Goal: Transaction & Acquisition: Purchase product/service

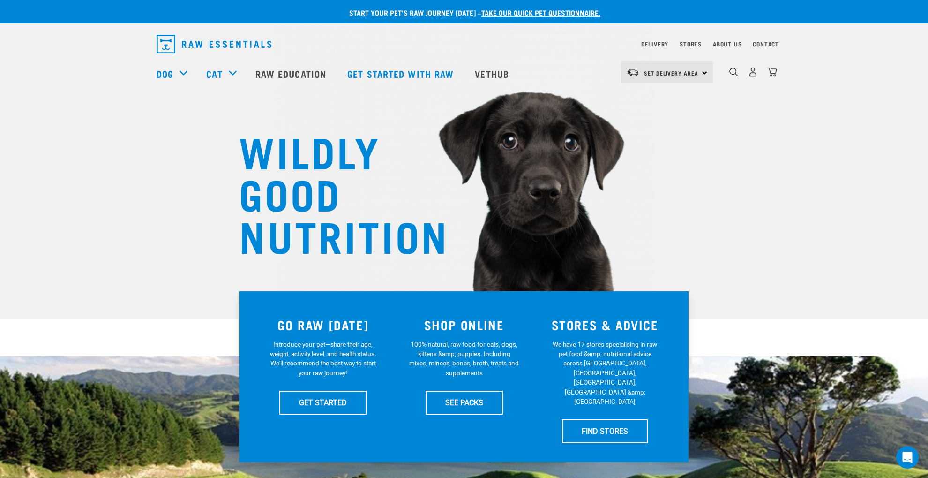
click at [772, 72] on img "dropdown navigation" at bounding box center [772, 72] width 10 height 10
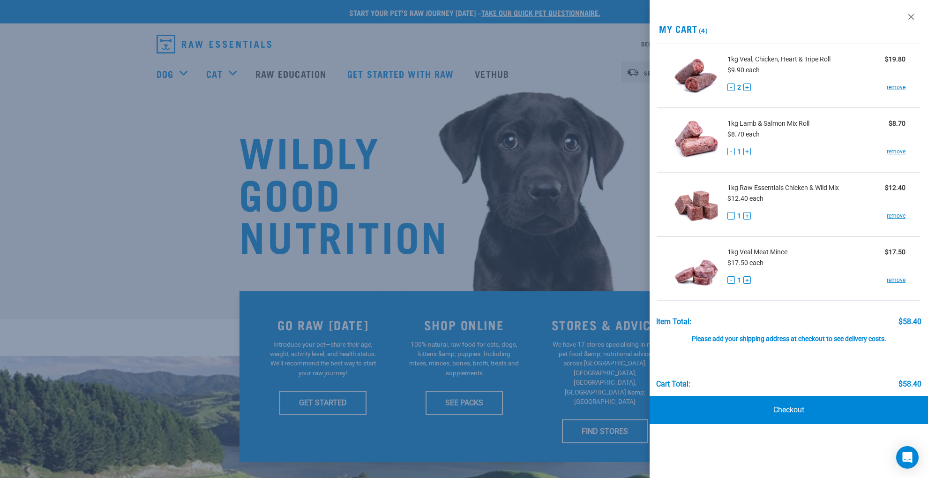
click at [791, 409] on link "Checkout" at bounding box center [789, 410] width 278 height 28
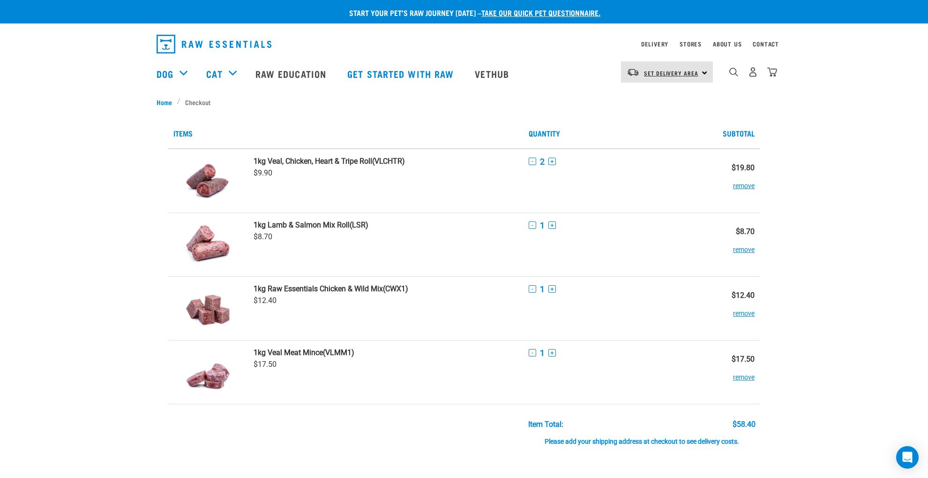
click at [662, 71] on span "Set Delivery Area" at bounding box center [671, 72] width 54 height 3
click at [653, 97] on link "[GEOGRAPHIC_DATA]" at bounding box center [666, 98] width 90 height 21
click at [705, 71] on div "North Island North Island South Island" at bounding box center [667, 71] width 92 height 21
click at [703, 71] on div "North Island North Island South Island" at bounding box center [667, 71] width 92 height 21
drag, startPoint x: 704, startPoint y: 71, endPoint x: 699, endPoint y: 73, distance: 5.5
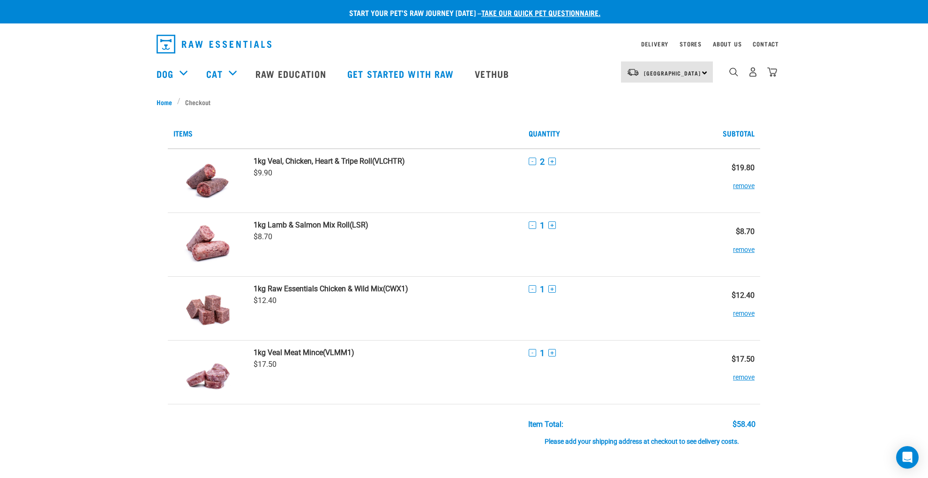
click at [704, 71] on div "North Island North Island South Island" at bounding box center [667, 71] width 92 height 21
click at [656, 97] on link "[GEOGRAPHIC_DATA]" at bounding box center [666, 98] width 90 height 21
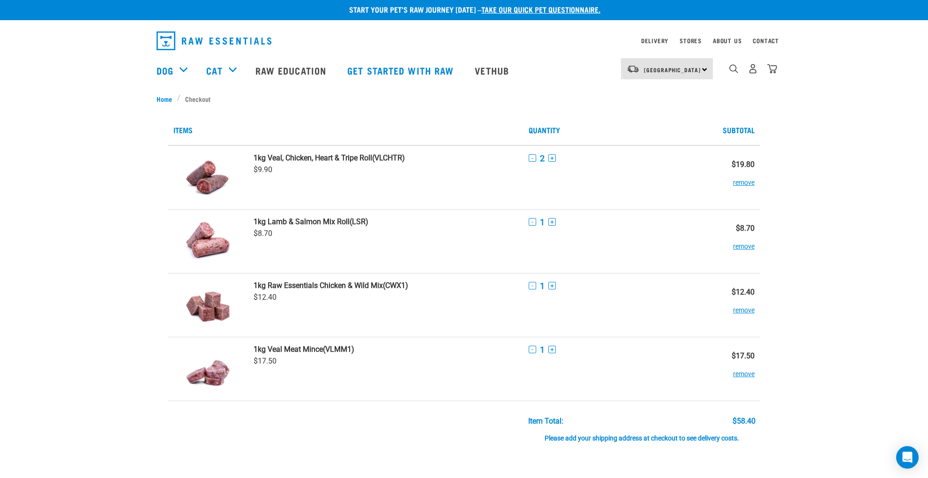
scroll to position [4, 0]
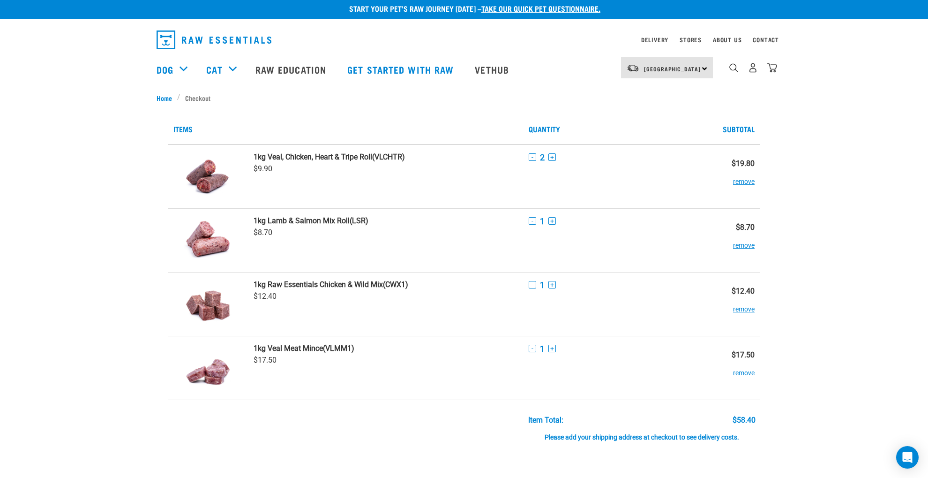
click at [195, 96] on li "Checkout" at bounding box center [196, 98] width 38 height 10
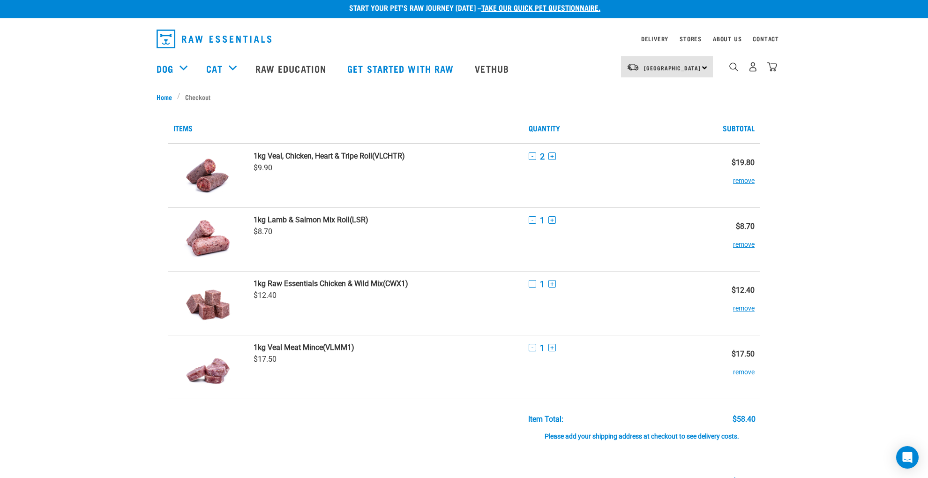
scroll to position [5, 0]
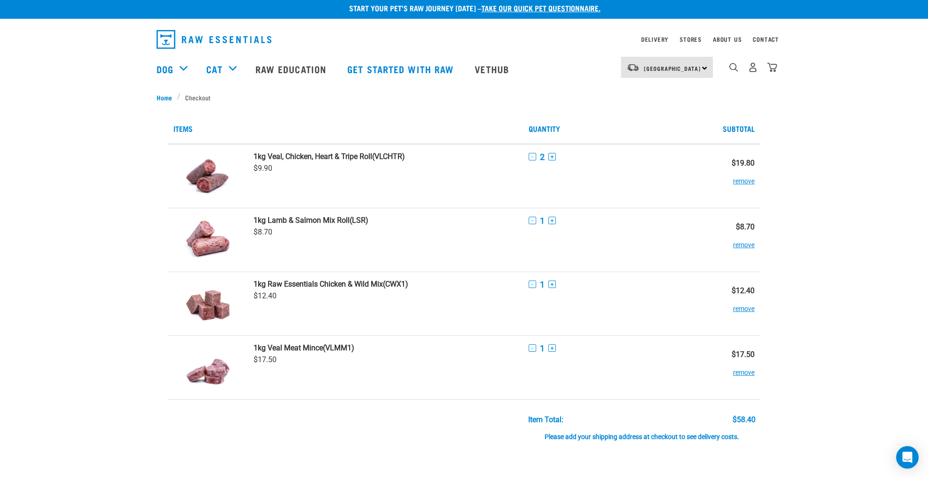
click at [634, 436] on div "Please add your shipping address at checkout to see delivery costs." at bounding box center [641, 432] width 227 height 17
click at [368, 67] on link "Get started with Raw" at bounding box center [402, 69] width 128 height 38
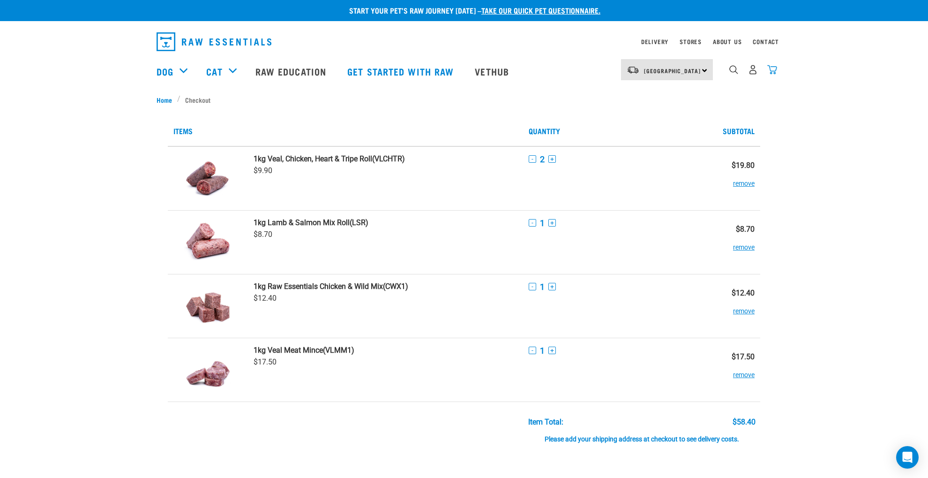
click at [773, 69] on img "dropdown navigation" at bounding box center [772, 70] width 10 height 10
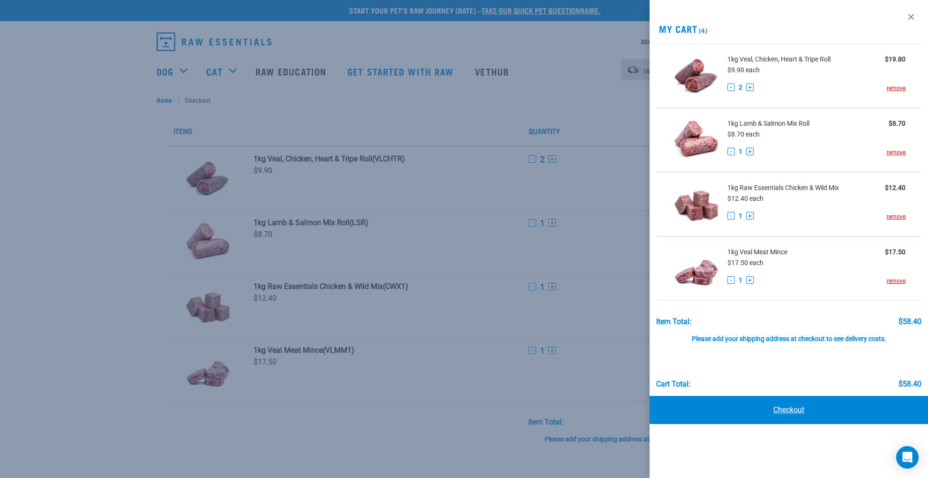
click at [784, 408] on link "Checkout" at bounding box center [789, 410] width 278 height 28
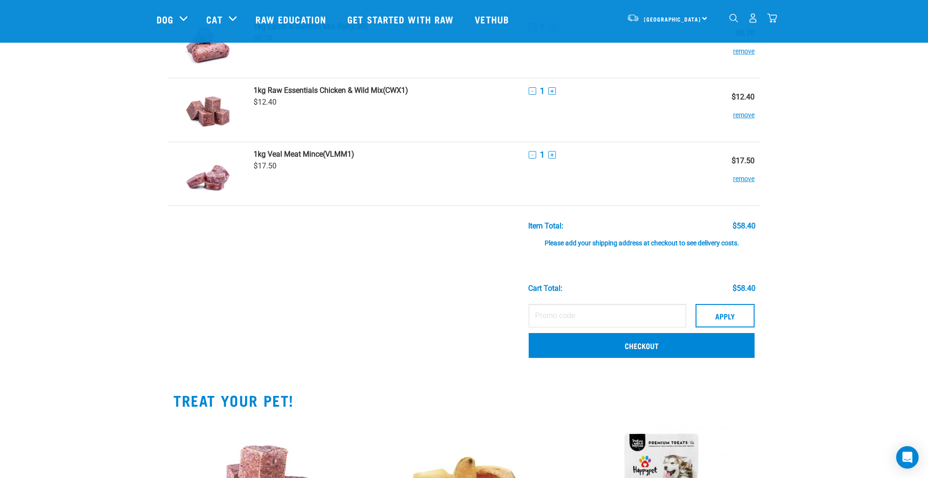
scroll to position [131, 0]
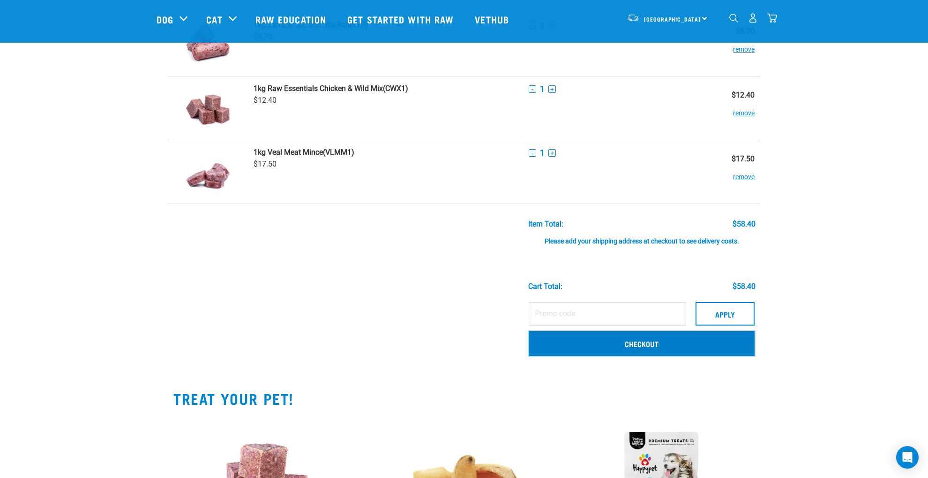
click at [638, 344] on link "Checkout" at bounding box center [642, 343] width 226 height 24
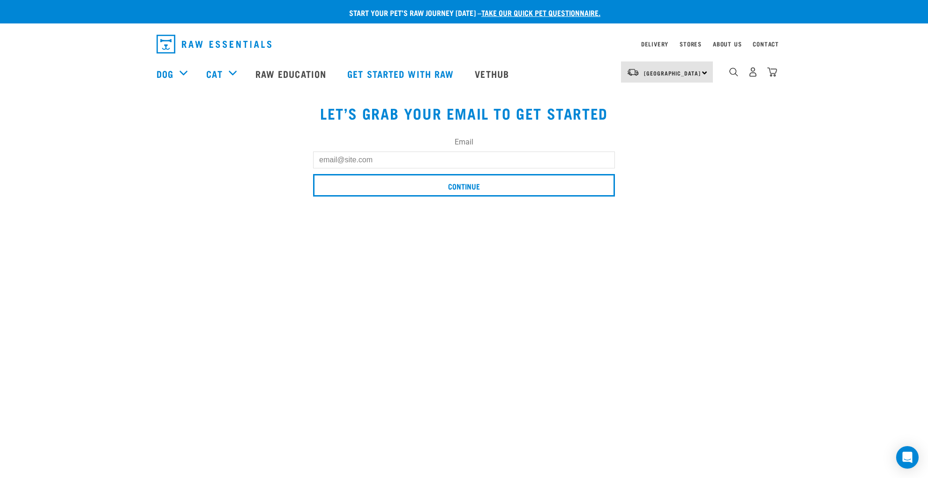
click at [323, 160] on input "Email" at bounding box center [464, 159] width 302 height 17
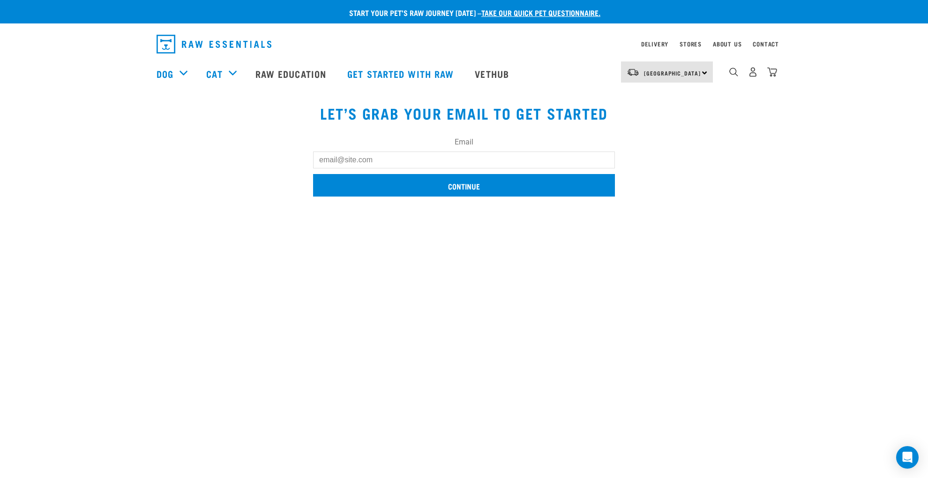
type input "[PERSON_NAME][EMAIL_ADDRESS][DOMAIN_NAME]"
click at [459, 185] on input "Continue" at bounding box center [464, 185] width 302 height 23
click at [457, 185] on input "Continue" at bounding box center [464, 185] width 302 height 23
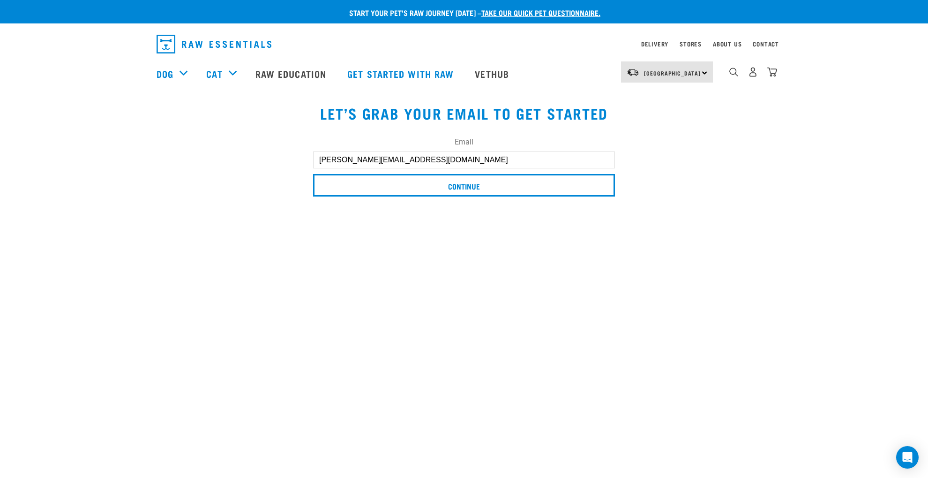
click at [692, 227] on body "Unable to update cart. There are 0 items left in stock of Raw Essentials Chicke…" at bounding box center [464, 387] width 928 height 774
click at [772, 72] on img "dropdown navigation" at bounding box center [772, 72] width 10 height 10
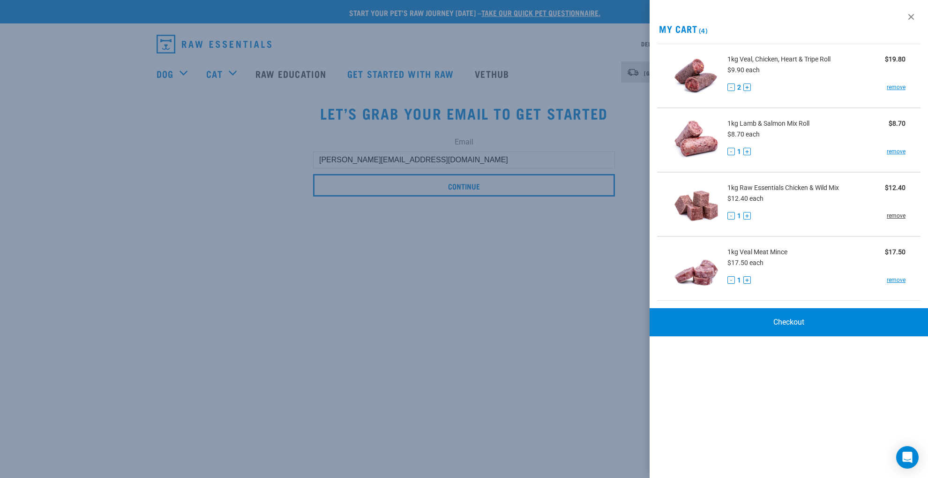
click at [898, 215] on link "remove" at bounding box center [896, 215] width 19 height 8
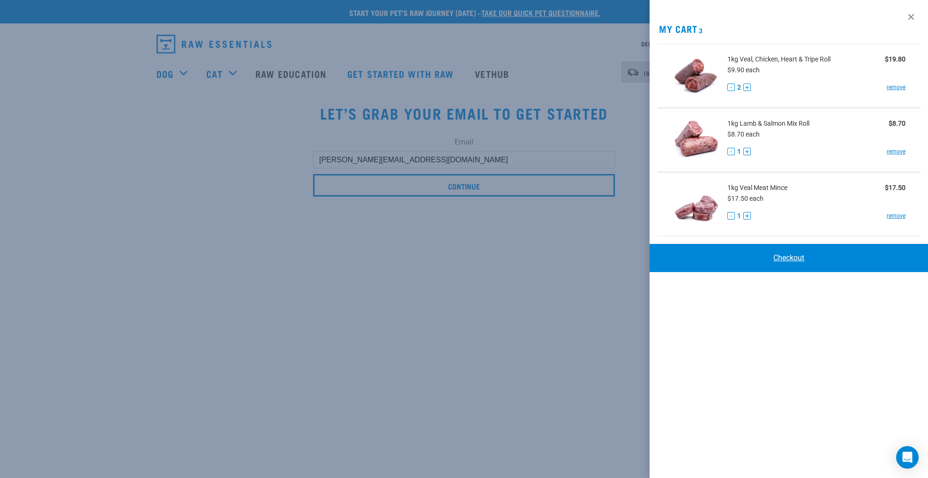
click at [783, 257] on link "Checkout" at bounding box center [789, 258] width 278 height 28
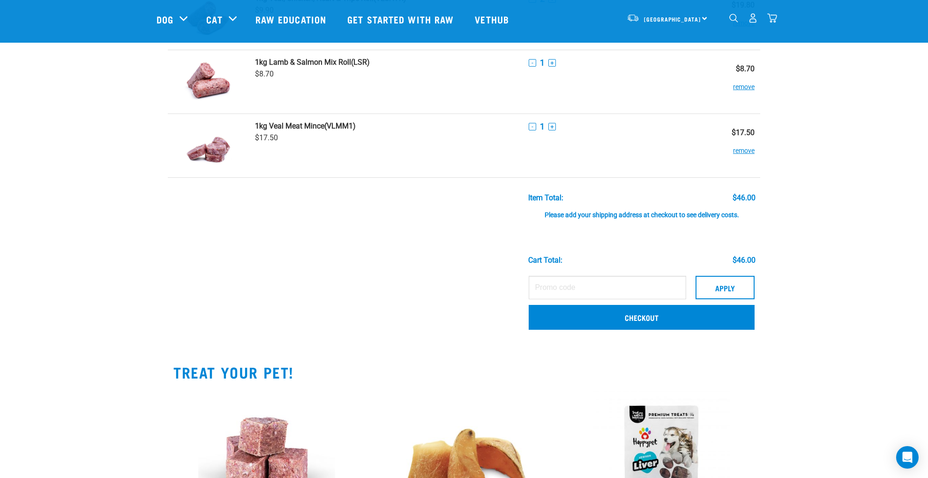
scroll to position [113, 0]
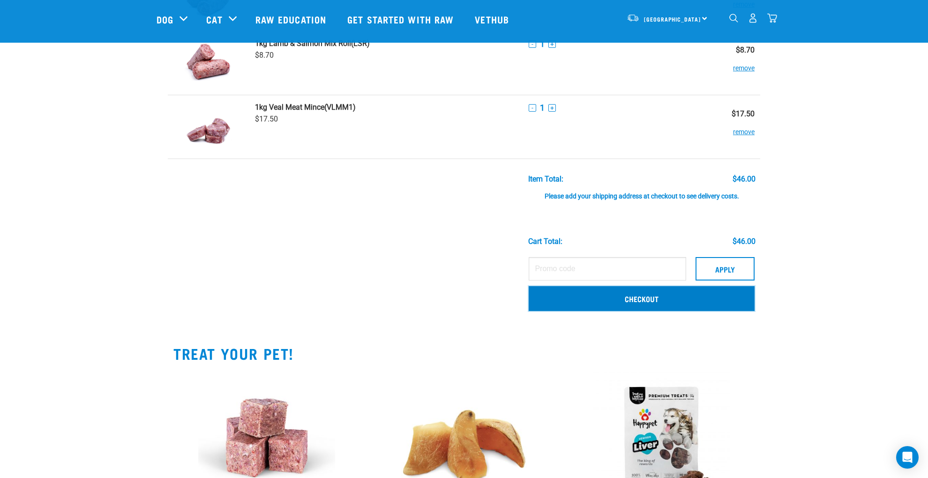
click at [634, 297] on link "Checkout" at bounding box center [642, 298] width 226 height 24
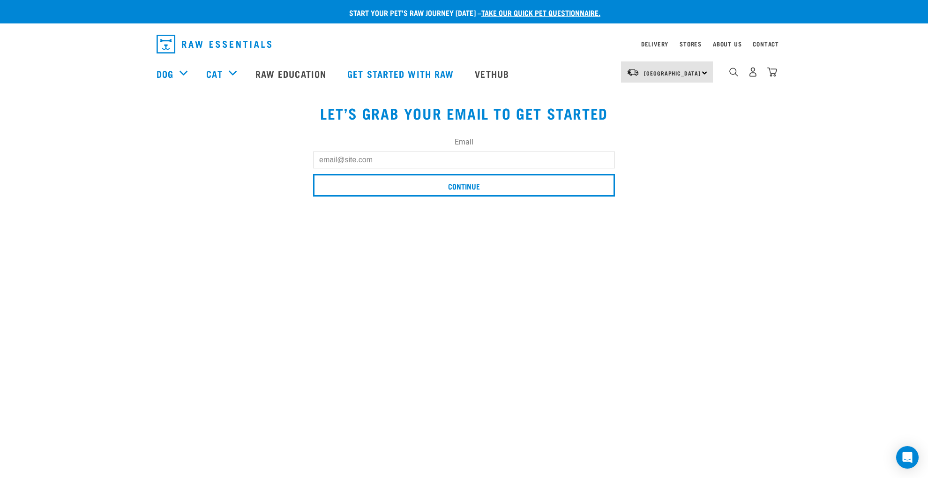
click at [338, 159] on input "Email" at bounding box center [464, 159] width 302 height 17
type input "[PERSON_NAME][EMAIL_ADDRESS][DOMAIN_NAME]"
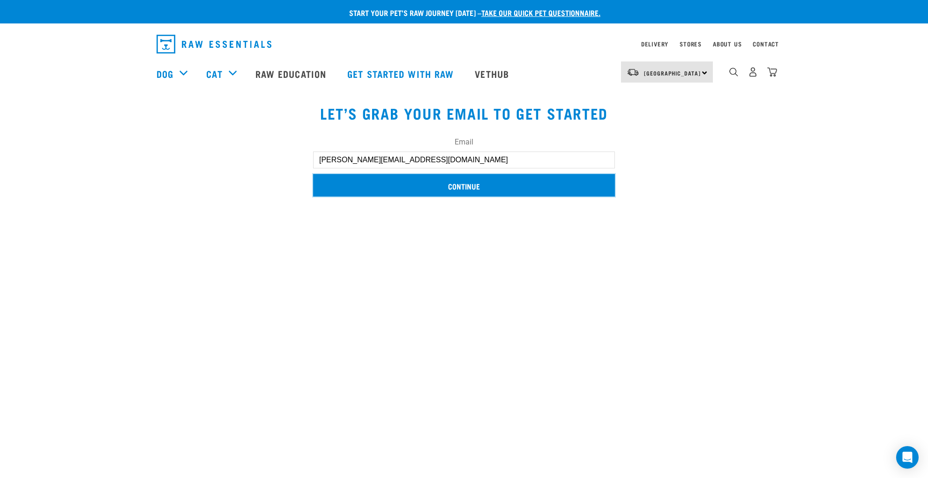
click at [458, 184] on input "Continue" at bounding box center [464, 185] width 302 height 23
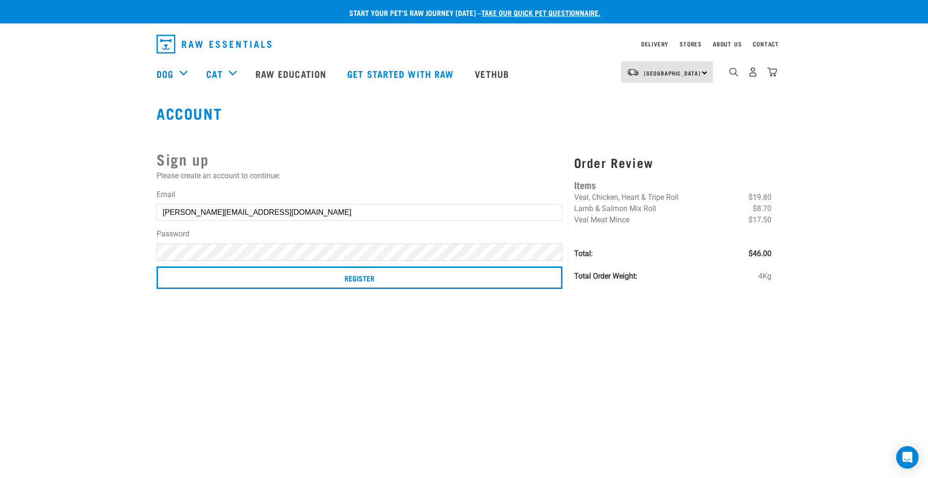
scroll to position [7, 0]
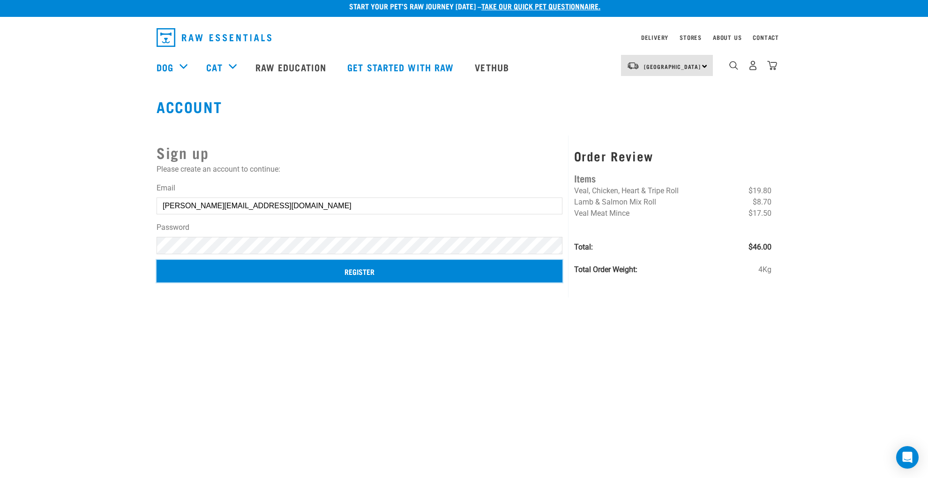
click at [361, 269] on input "Register" at bounding box center [360, 271] width 406 height 23
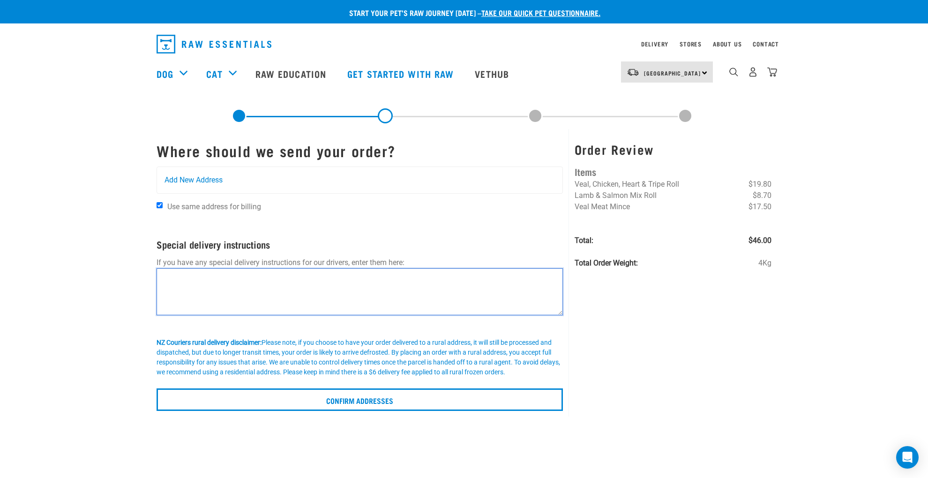
click at [168, 279] on textarea at bounding box center [360, 291] width 406 height 47
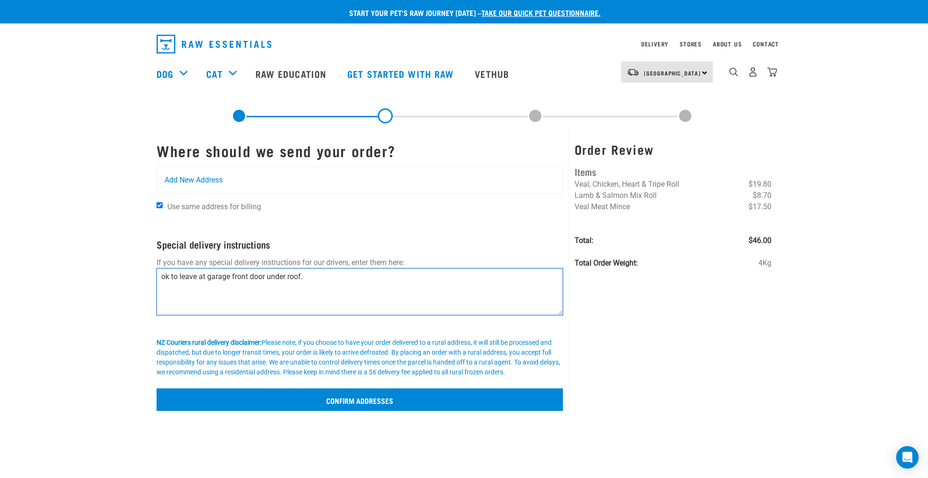
scroll to position [2, 0]
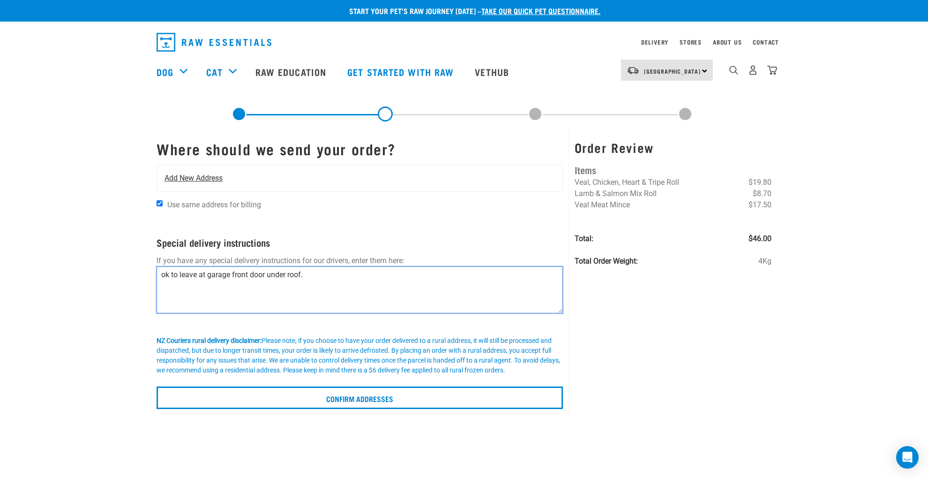
type textarea "ok to leave at garage front door under roof."
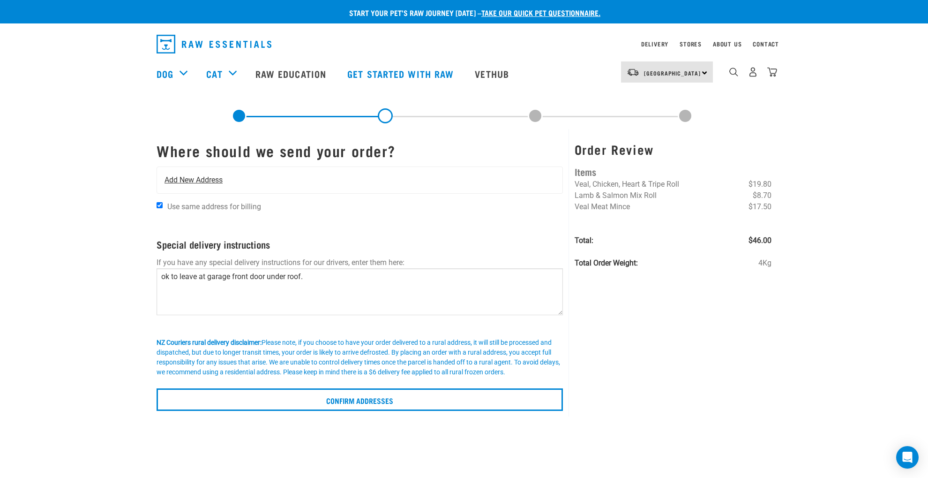
click at [170, 176] on span "Add New Address" at bounding box center [194, 179] width 58 height 11
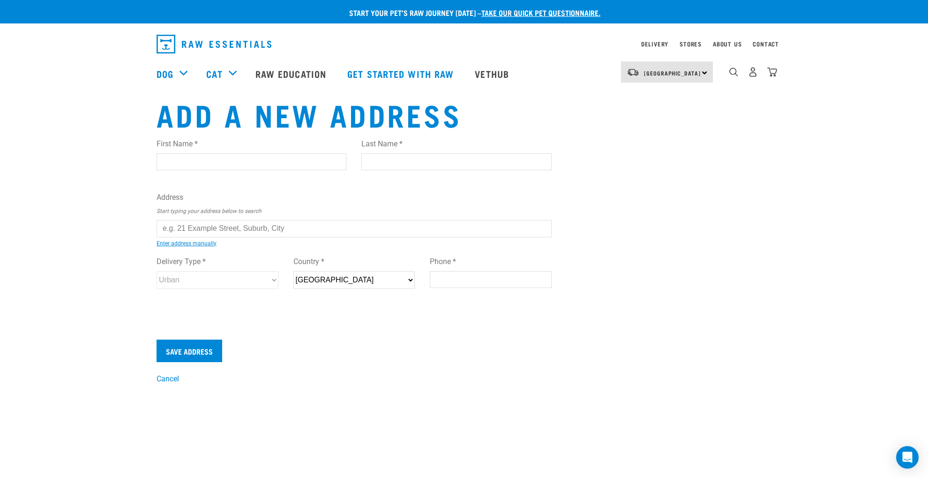
click at [176, 177] on div "First Name * Last Name *" at bounding box center [354, 157] width 410 height 53
click at [166, 159] on input "First Name *" at bounding box center [252, 161] width 190 height 17
type input "wendy"
type input "walls"
type input "[STREET_ADDRESS]"
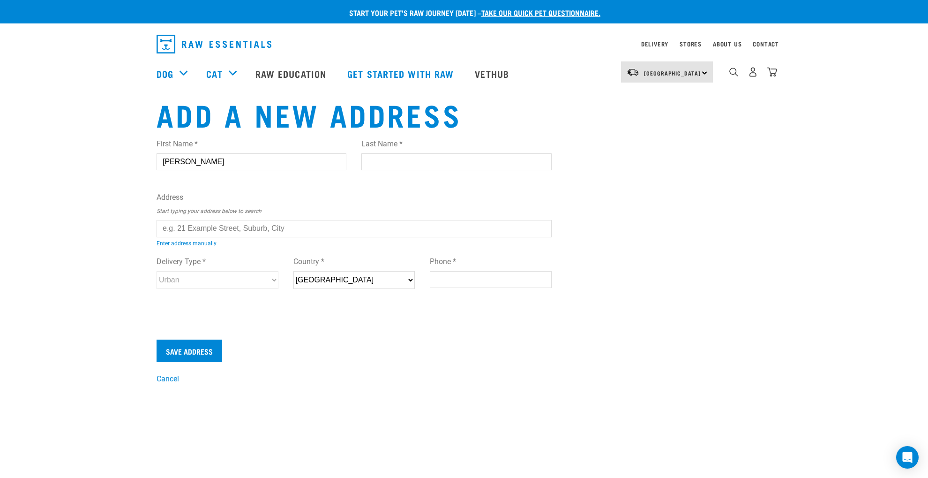
type input "Whitianga"
type input "3210"
type input "078695525"
click at [166, 228] on input "text" at bounding box center [354, 228] width 395 height 17
click at [196, 245] on div "First Name * wendy Last Name * walls Address Start typing your address below to…" at bounding box center [354, 222] width 395 height 183
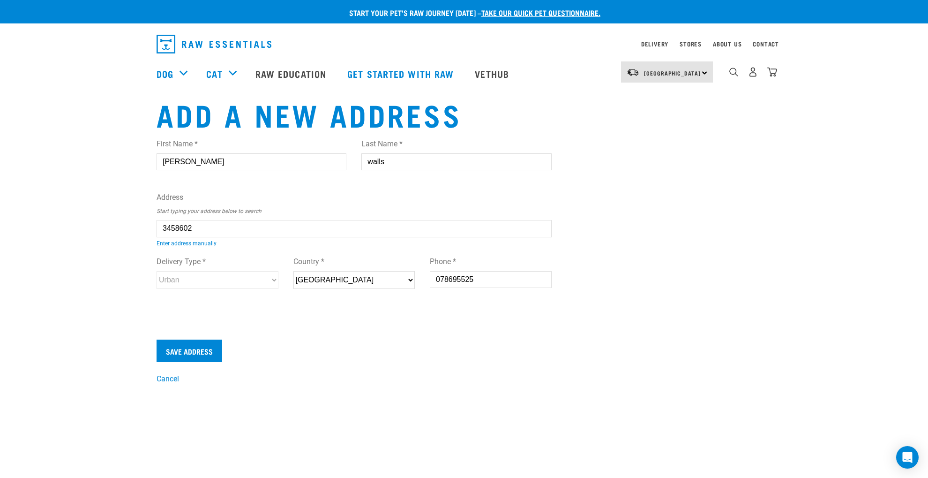
type input "[STREET_ADDRESS]"
type input "Whitianga"
type input "[GEOGRAPHIC_DATA]"
select select "WKO"
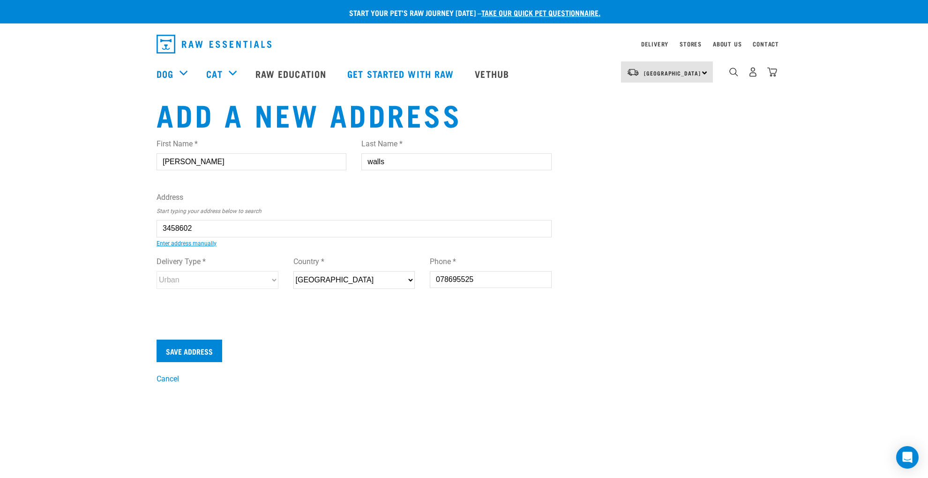
type input "3510"
select select "Urban"
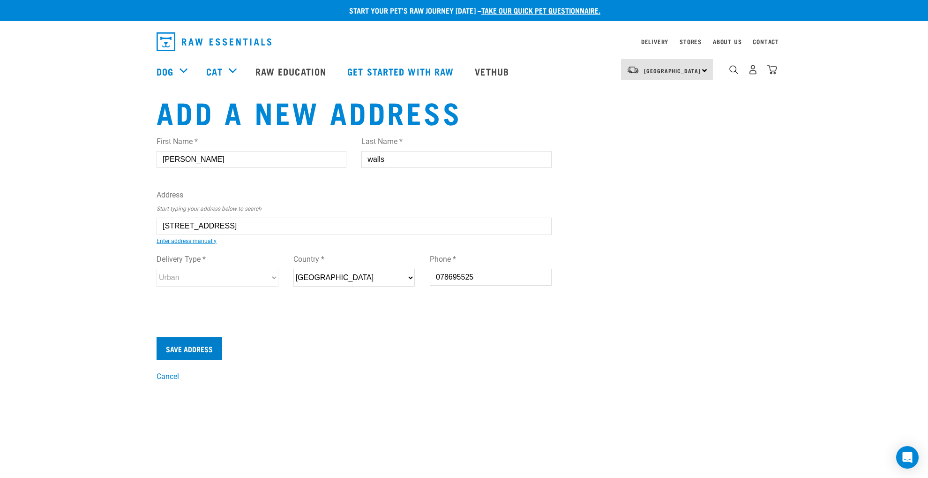
scroll to position [3, 0]
type input "[STREET_ADDRESS]"
click at [185, 346] on input "Save Address" at bounding box center [190, 348] width 66 height 23
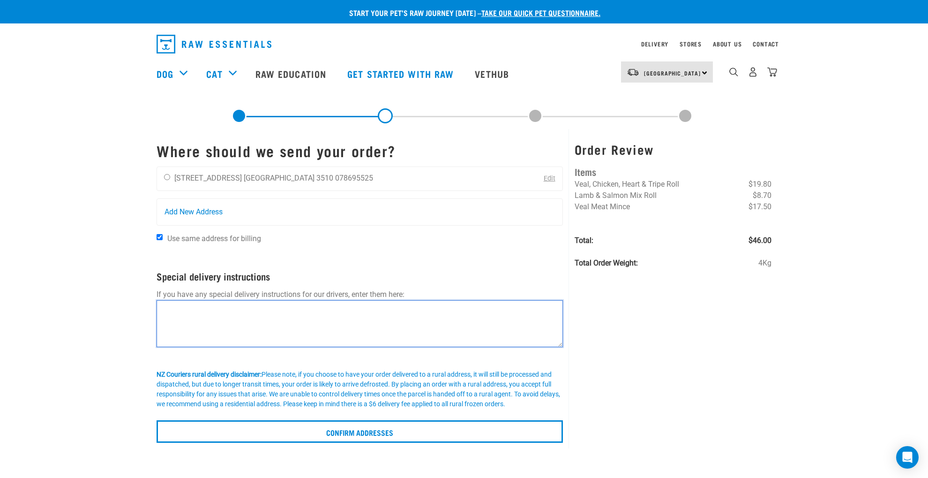
click at [169, 311] on textarea at bounding box center [360, 323] width 406 height 47
type textarea "OK to leave in garage front."
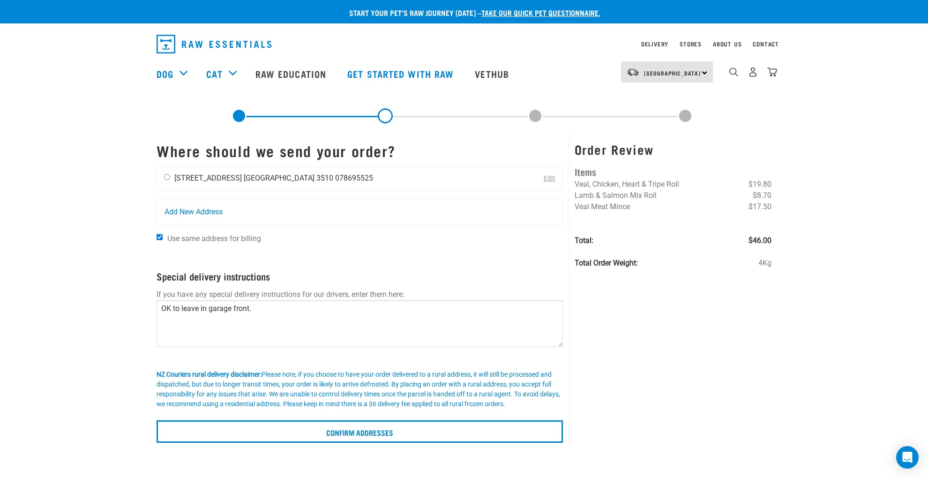
click at [167, 177] on input "radio" at bounding box center [167, 177] width 6 height 6
radio input "true"
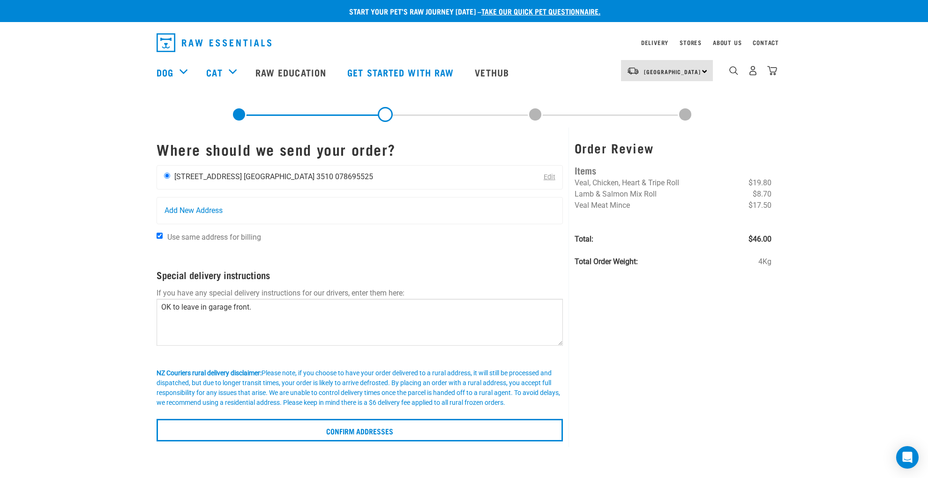
click at [257, 176] on li "Waikato 3510" at bounding box center [289, 176] width 90 height 9
click at [258, 173] on li "Waikato 3510" at bounding box center [289, 176] width 90 height 9
click at [258, 173] on li "[GEOGRAPHIC_DATA] 3510" at bounding box center [289, 176] width 90 height 9
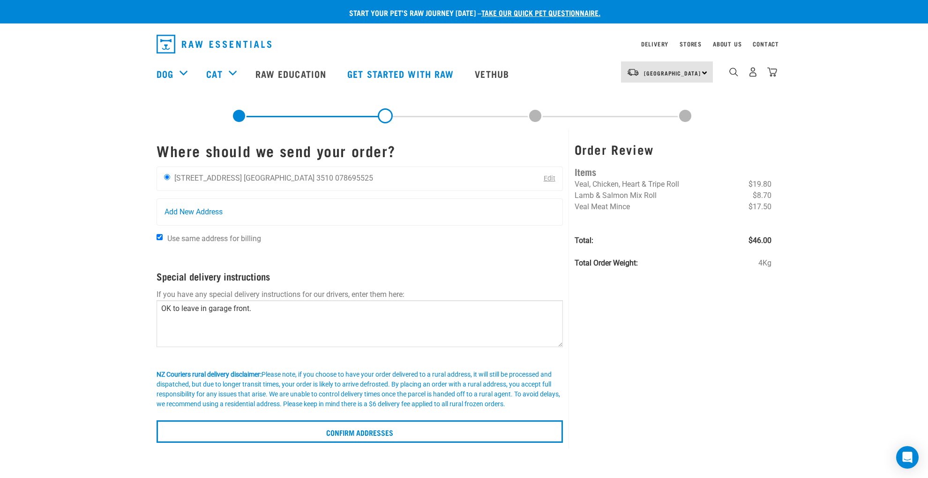
scroll to position [2, 0]
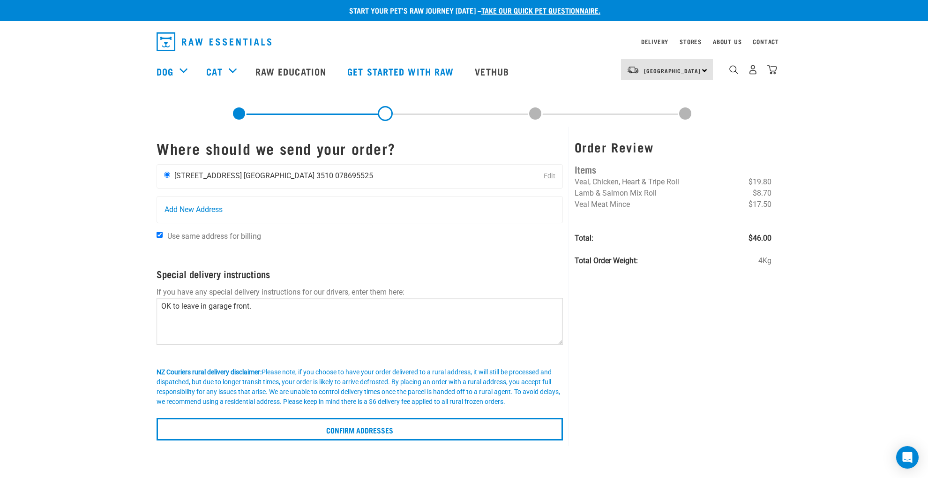
click at [273, 174] on li "[GEOGRAPHIC_DATA] 3510" at bounding box center [289, 175] width 90 height 9
click at [256, 174] on ul "wendy walls 119 Buffalo Beach Road Waikato 3510 078695525" at bounding box center [273, 175] width 199 height 9
click at [168, 173] on input "radio" at bounding box center [167, 175] width 6 height 6
click at [167, 173] on input "radio" at bounding box center [167, 175] width 6 height 6
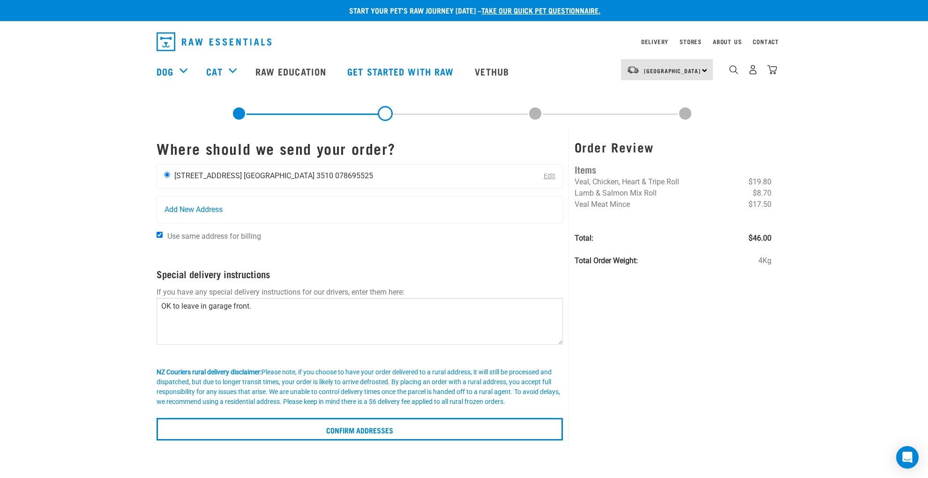
click at [270, 172] on li "[GEOGRAPHIC_DATA] 3510" at bounding box center [289, 175] width 90 height 9
click at [183, 208] on span "Add New Address" at bounding box center [194, 209] width 58 height 11
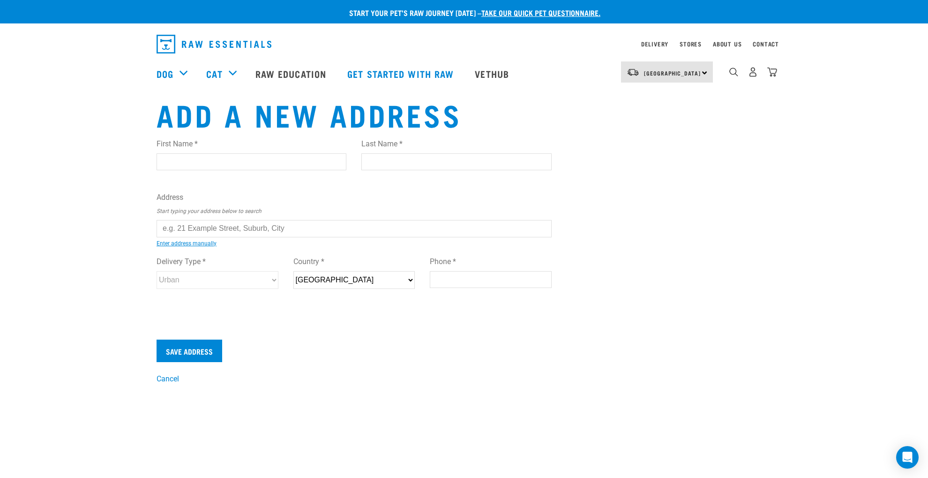
click at [169, 161] on input "First Name *" at bounding box center [252, 161] width 190 height 17
type input "[PERSON_NAME]"
type input "walls"
type input "[STREET_ADDRESS]"
type input "Whitianga"
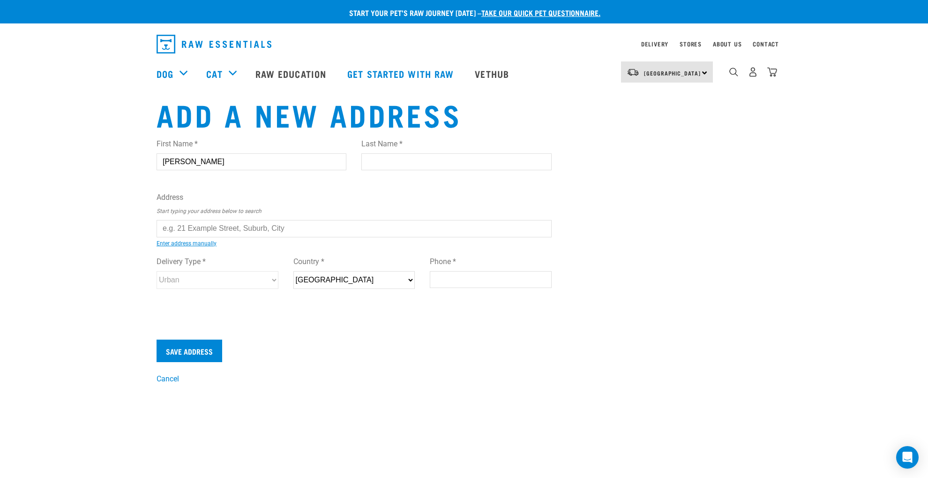
type input "3210"
type input "078695525"
click at [164, 229] on input "text" at bounding box center [354, 228] width 395 height 17
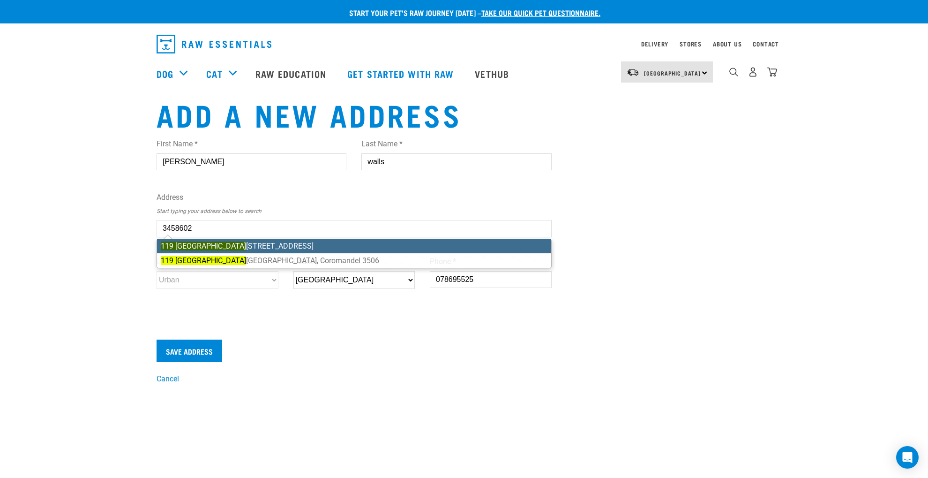
click at [229, 243] on ul "119 Buffalo Beach Road, Whitianga 3510 119 Buffalo Heights Row, Coromandel 3506" at bounding box center [354, 254] width 395 height 30
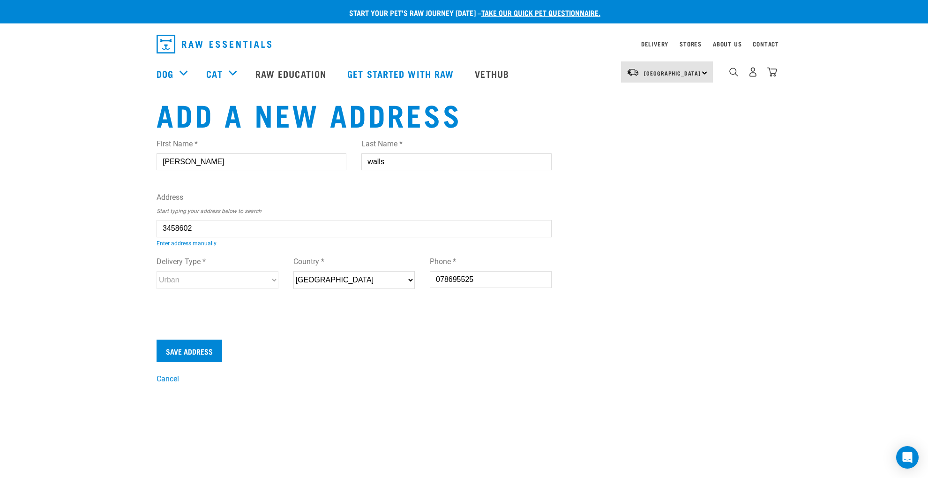
type input "119 Buffalo Beach Road, Whitianga 3510"
type input "[STREET_ADDRESS]"
type input "Whitianga"
type input "Waikato"
select select "WKO"
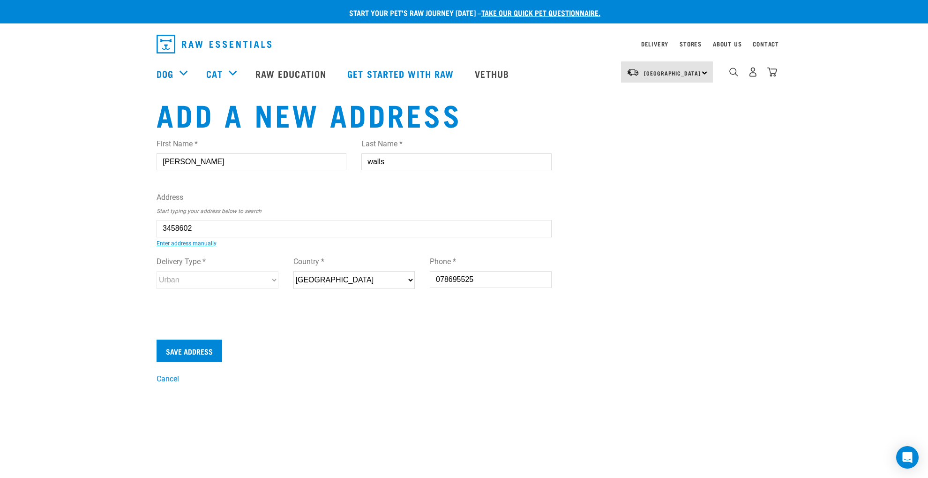
type input "3510"
select select "Urban"
type input "119 Buffalo Beach Road, Whitianga 3510"
click at [196, 242] on link "Enter address manually" at bounding box center [187, 243] width 60 height 7
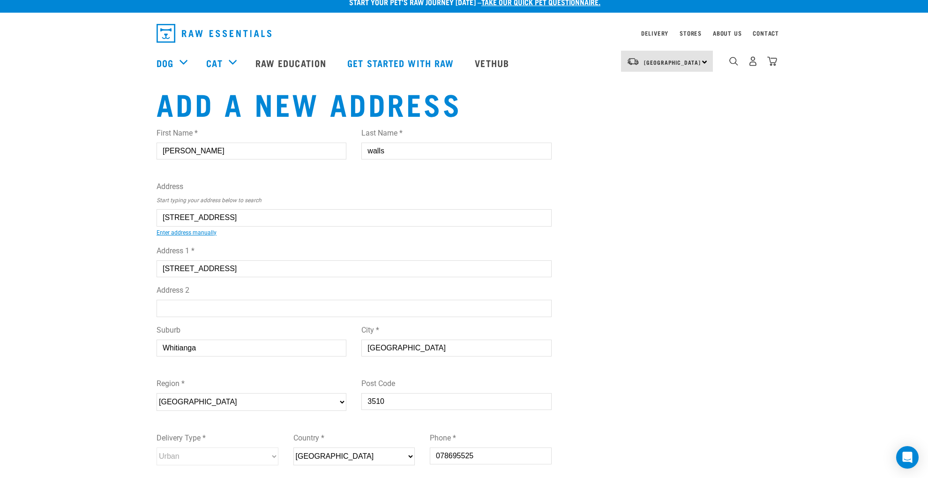
scroll to position [9, 0]
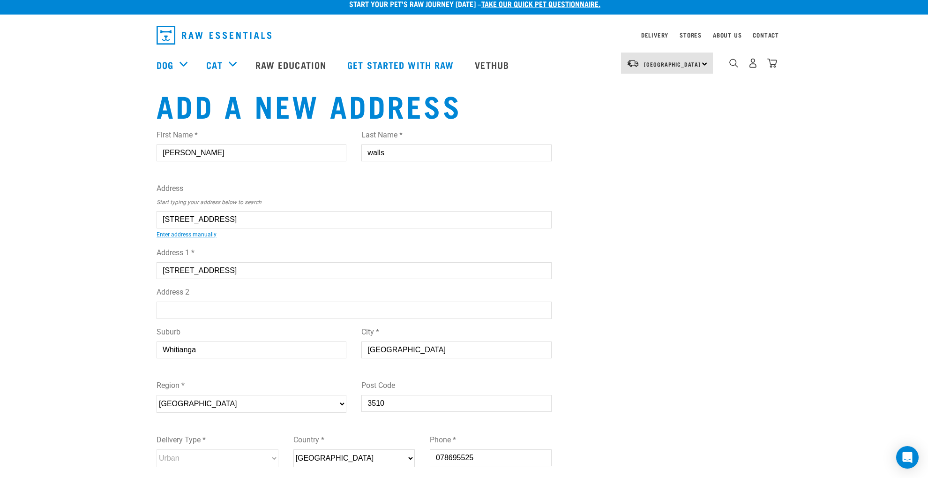
drag, startPoint x: 398, startPoint y: 356, endPoint x: 403, endPoint y: 352, distance: 6.4
click at [391, 353] on input "Waikato" at bounding box center [456, 349] width 190 height 17
drag, startPoint x: 401, startPoint y: 348, endPoint x: 365, endPoint y: 346, distance: 35.7
click at [365, 348] on input "Waikato" at bounding box center [456, 349] width 190 height 17
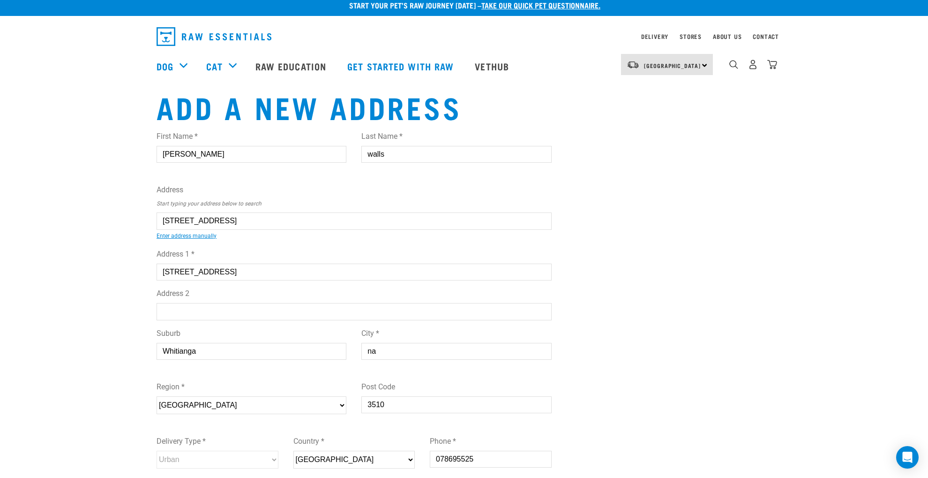
type input "na"
click at [662, 369] on div "Add a new address First Name * wendy Last Name * walls Address Start typing you…" at bounding box center [464, 327] width 630 height 474
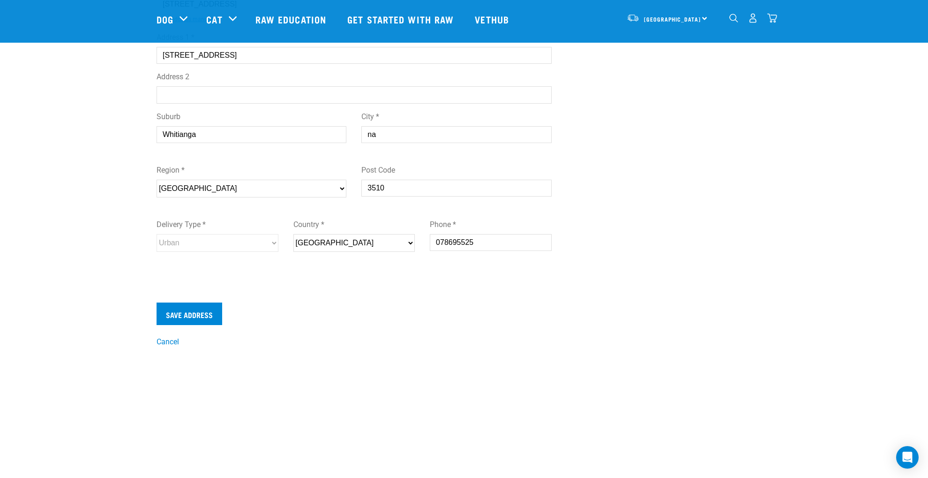
scroll to position [158, 0]
click at [181, 310] on input "Save Address" at bounding box center [190, 311] width 66 height 23
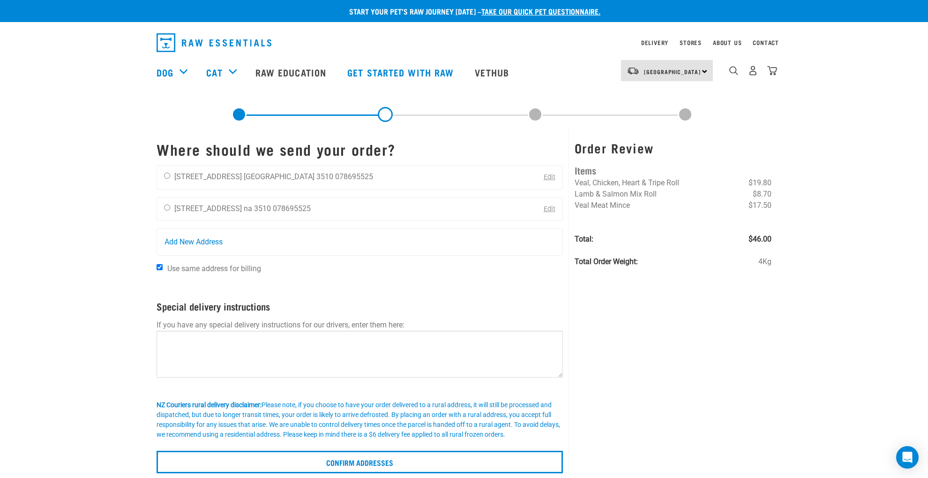
scroll to position [2, 0]
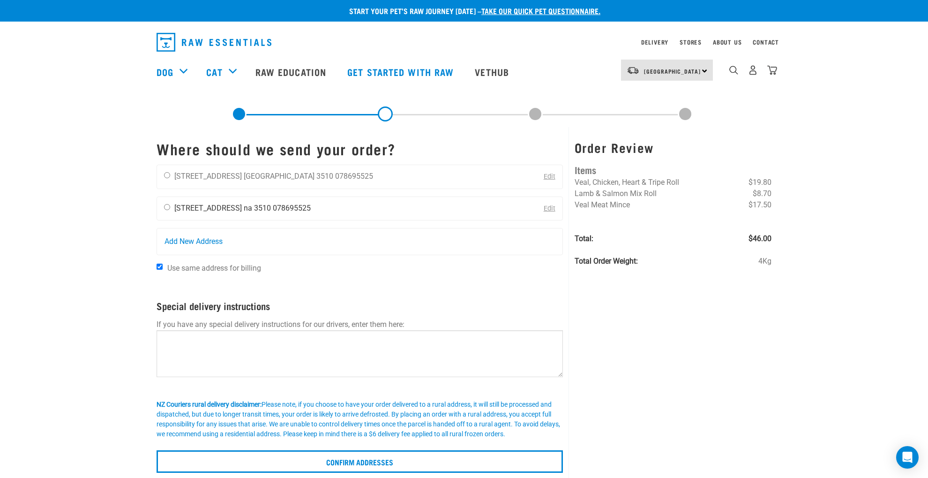
click at [169, 206] on input "radio" at bounding box center [167, 207] width 6 height 6
radio input "true"
drag, startPoint x: 328, startPoint y: 204, endPoint x: 166, endPoint y: 204, distance: 161.8
click at [166, 204] on div "[PERSON_NAME] [STREET_ADDRESS] na 3510 078695525" at bounding box center [237, 207] width 161 height 23
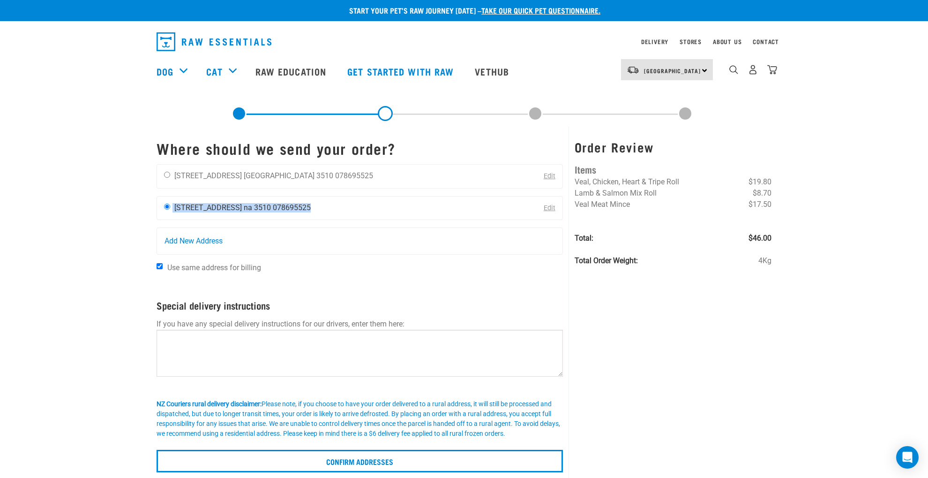
scroll to position [0, 0]
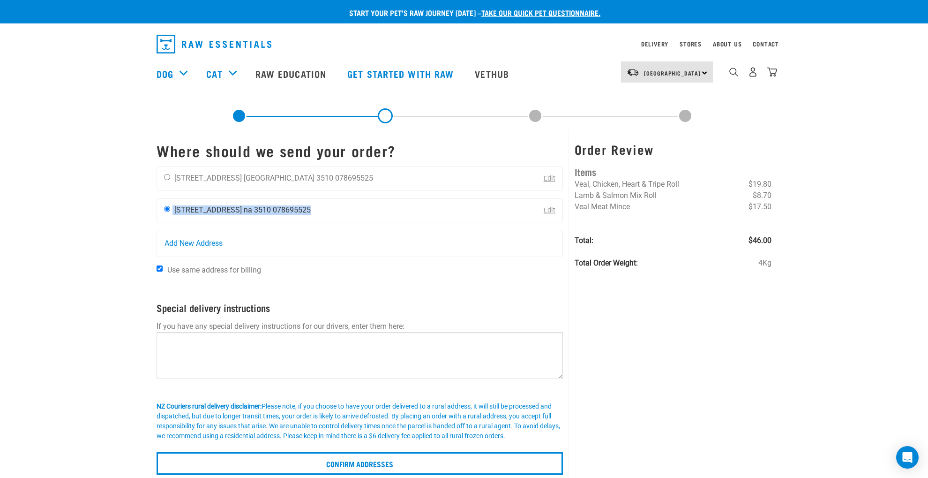
click at [224, 205] on div "[PERSON_NAME] [STREET_ADDRESS] na 3510 078695525" at bounding box center [237, 210] width 161 height 23
click at [202, 207] on li "[STREET_ADDRESS]" at bounding box center [208, 209] width 68 height 9
click at [173, 241] on span "Add New Address" at bounding box center [194, 243] width 58 height 11
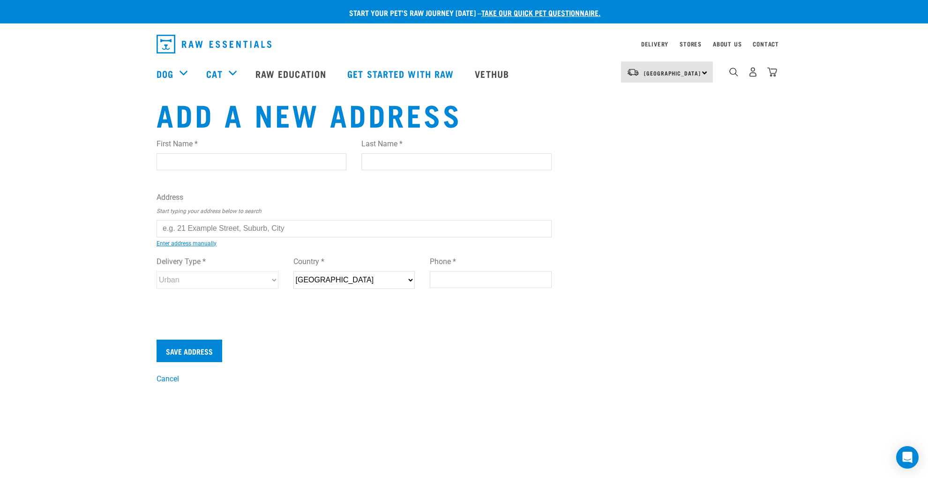
click at [175, 161] on input "First Name *" at bounding box center [252, 161] width 190 height 17
type input "[PERSON_NAME]"
type input "walls"
type input "[STREET_ADDRESS]"
type input "Whitianga"
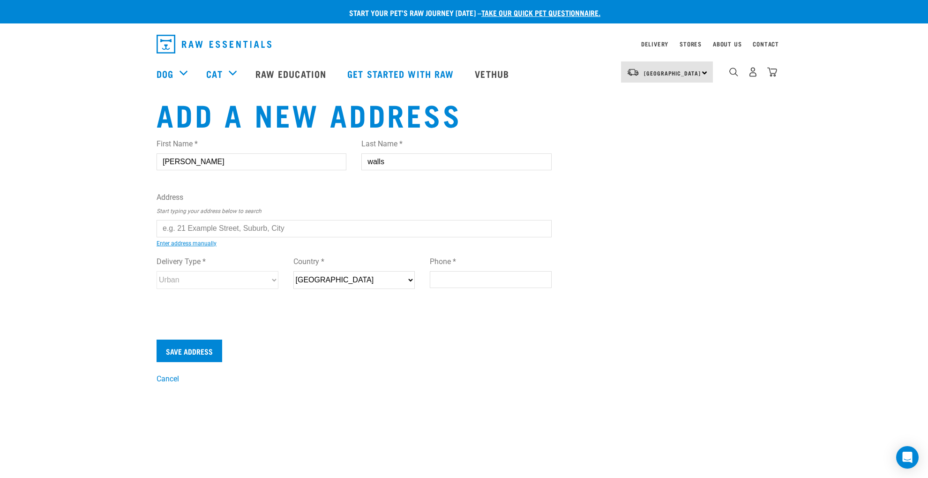
type input "3210"
type input "078695525"
click at [167, 228] on input "text" at bounding box center [354, 228] width 395 height 17
drag, startPoint x: 287, startPoint y: 229, endPoint x: 210, endPoint y: 226, distance: 77.4
click at [210, 226] on input "text" at bounding box center [354, 228] width 395 height 17
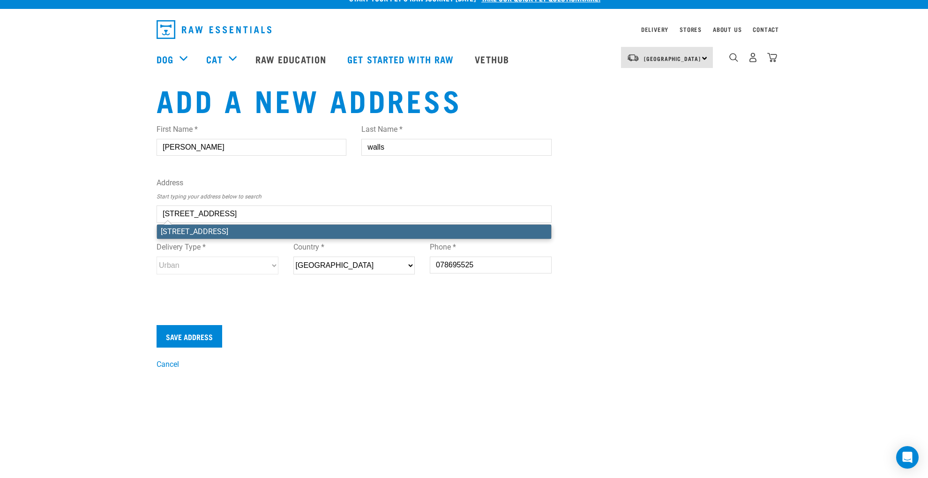
scroll to position [15, 0]
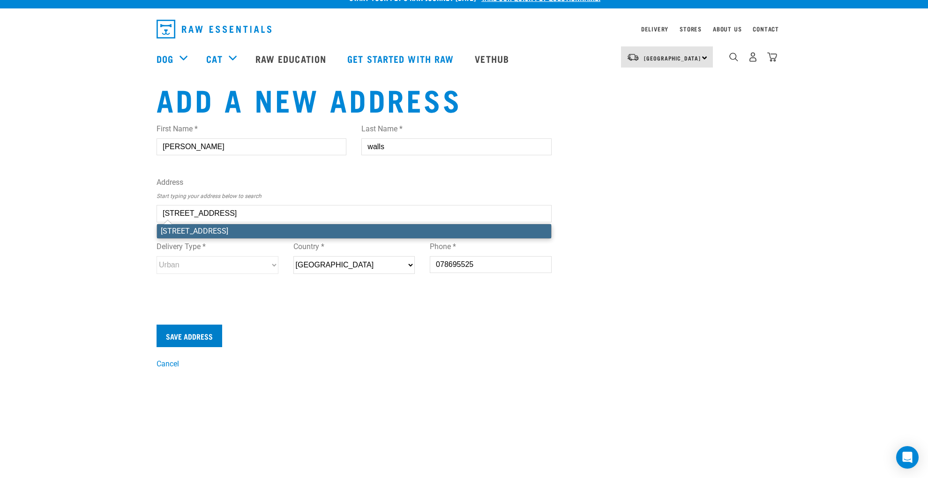
type input "119 Buffalo beach Road,Whitianga 3510"
click at [187, 335] on input "Save Address" at bounding box center [190, 335] width 66 height 23
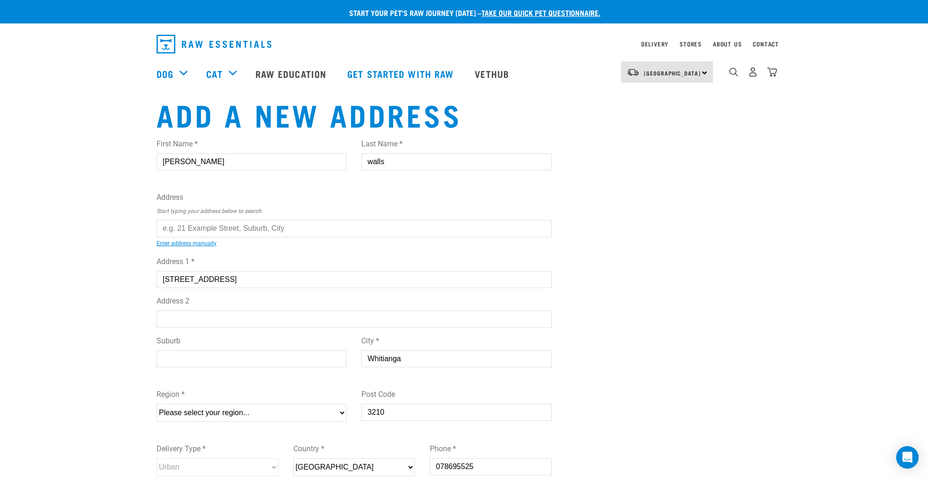
click at [18, 227] on button "delete" at bounding box center [13, 222] width 9 height 9
click at [165, 357] on input "Suburb" at bounding box center [252, 358] width 190 height 17
type input "Whitianga"
click at [181, 409] on select "Please select your region... [GEOGRAPHIC_DATA] [GEOGRAPHIC_DATA] [GEOGRAPHIC_DA…" at bounding box center [252, 413] width 190 height 18
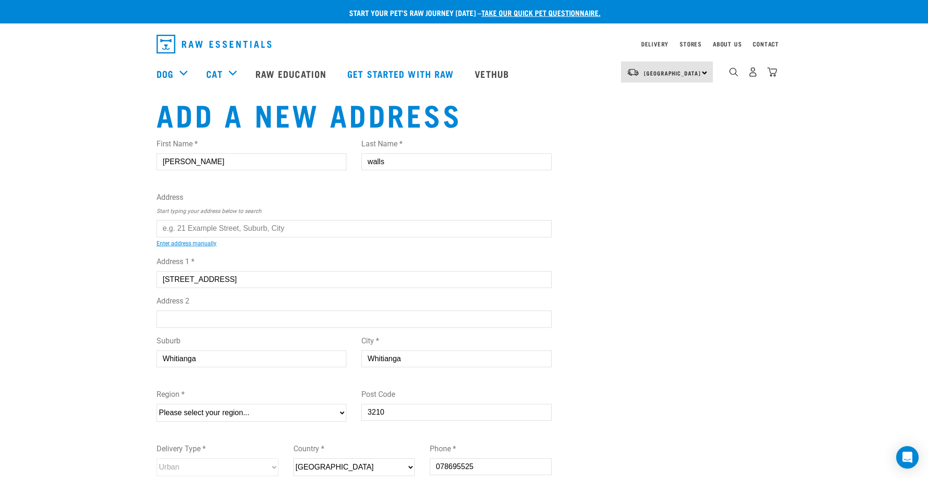
click at [157, 404] on select "Please select your region... [GEOGRAPHIC_DATA] [GEOGRAPHIC_DATA] [GEOGRAPHIC_DA…" at bounding box center [252, 413] width 190 height 18
click at [169, 410] on select "Please select your region... [GEOGRAPHIC_DATA] [GEOGRAPHIC_DATA] [GEOGRAPHIC_DA…" at bounding box center [252, 413] width 190 height 18
select select "WKO"
click at [157, 404] on select "Please select your region... [GEOGRAPHIC_DATA] [GEOGRAPHIC_DATA] [GEOGRAPHIC_DA…" at bounding box center [252, 413] width 190 height 18
drag, startPoint x: 385, startPoint y: 411, endPoint x: 363, endPoint y: 411, distance: 22.0
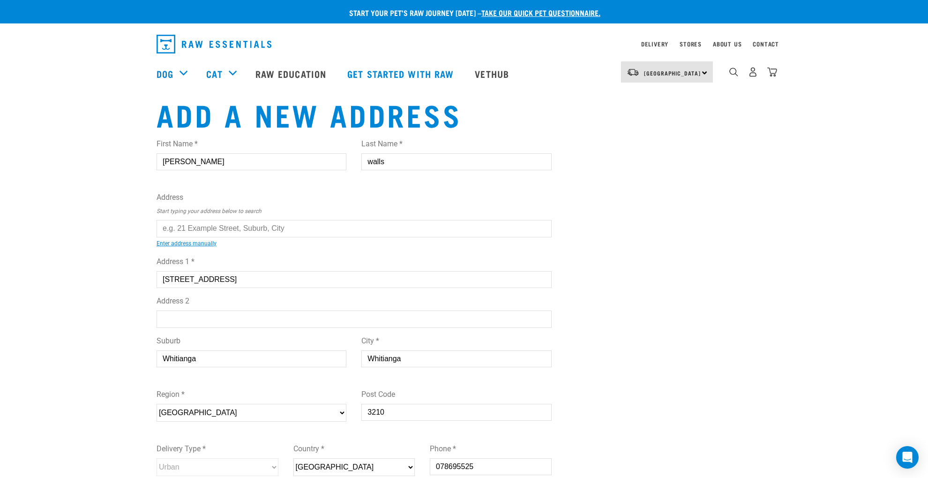
click at [363, 411] on input "3210" at bounding box center [456, 412] width 190 height 17
type input "3510"
click at [174, 413] on select "Please select your region... [GEOGRAPHIC_DATA] [GEOGRAPHIC_DATA] [GEOGRAPHIC_DA…" at bounding box center [252, 413] width 190 height 18
click at [186, 411] on select "Please select your region... [GEOGRAPHIC_DATA] [GEOGRAPHIC_DATA] [GEOGRAPHIC_DA…" at bounding box center [252, 413] width 190 height 18
click at [609, 441] on div "Add a new address First Name * [PERSON_NAME] Last Name * walls Address Start ty…" at bounding box center [464, 351] width 630 height 508
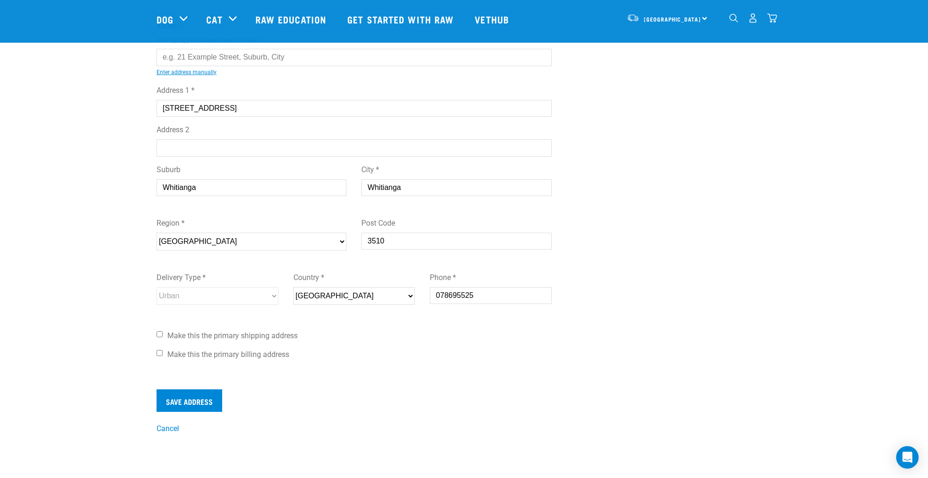
scroll to position [104, 0]
click at [159, 331] on input "Make this the primary shipping address" at bounding box center [160, 332] width 6 height 6
checkbox input "true"
click at [159, 349] on input "Make this the primary billing address" at bounding box center [160, 351] width 6 height 6
checkbox input "true"
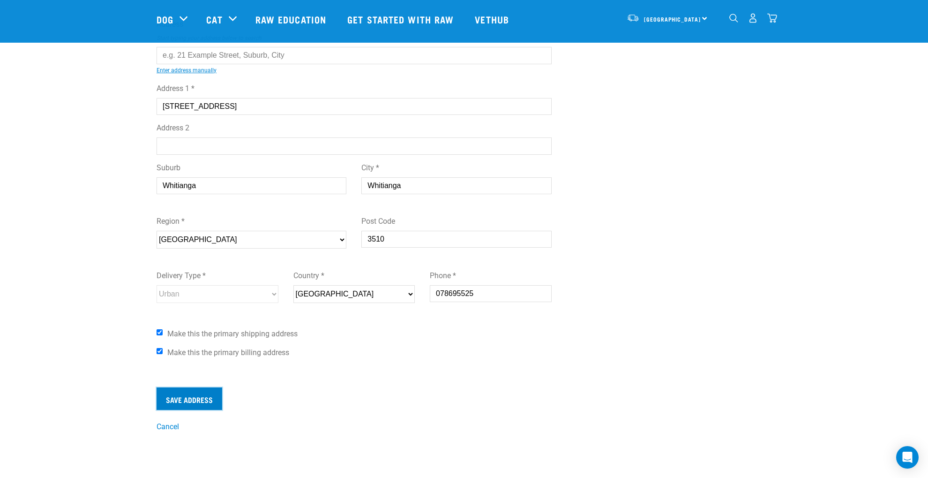
click at [175, 397] on input "Save Address" at bounding box center [190, 398] width 66 height 23
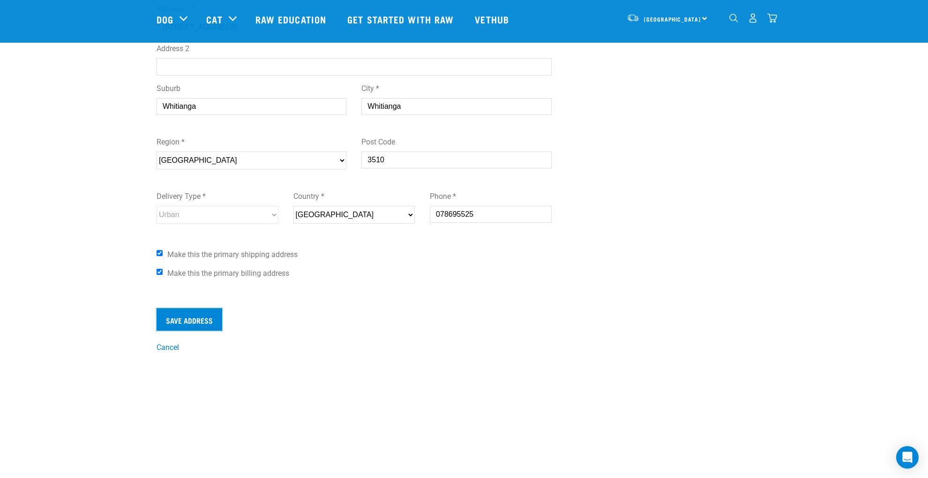
scroll to position [181, 0]
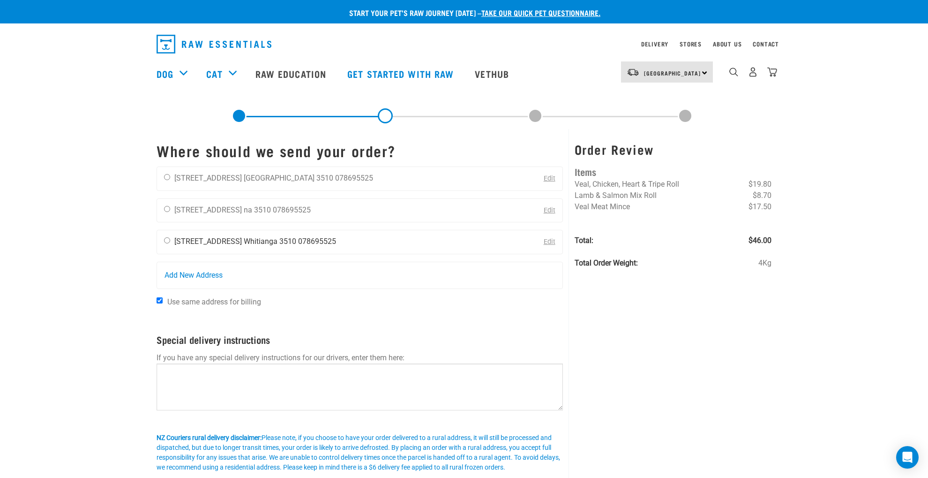
click at [169, 239] on input "radio" at bounding box center [167, 240] width 6 height 6
radio input "true"
click at [549, 208] on link "Edit" at bounding box center [550, 210] width 12 height 8
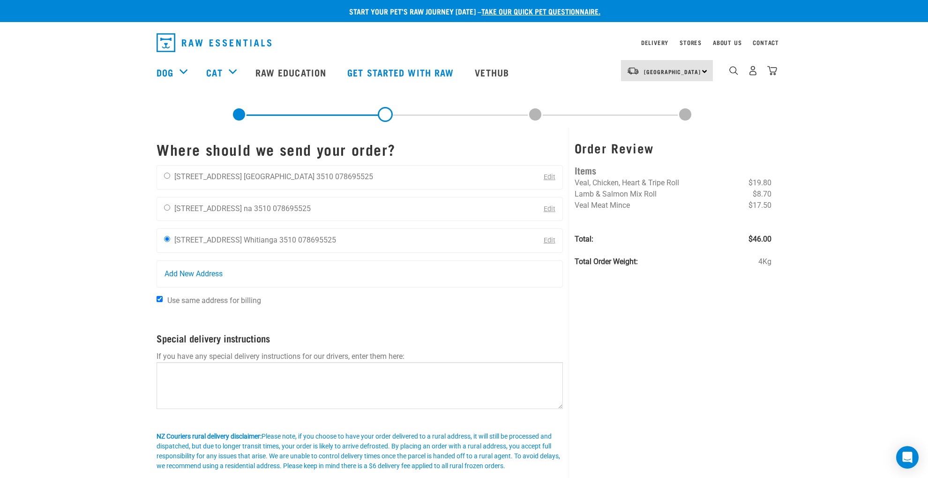
scroll to position [3, 0]
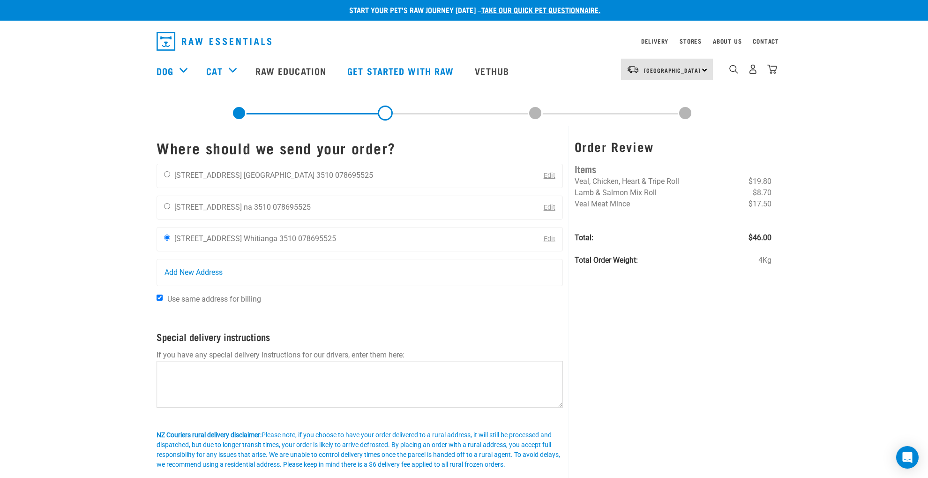
click at [547, 207] on link "Edit" at bounding box center [550, 207] width 12 height 8
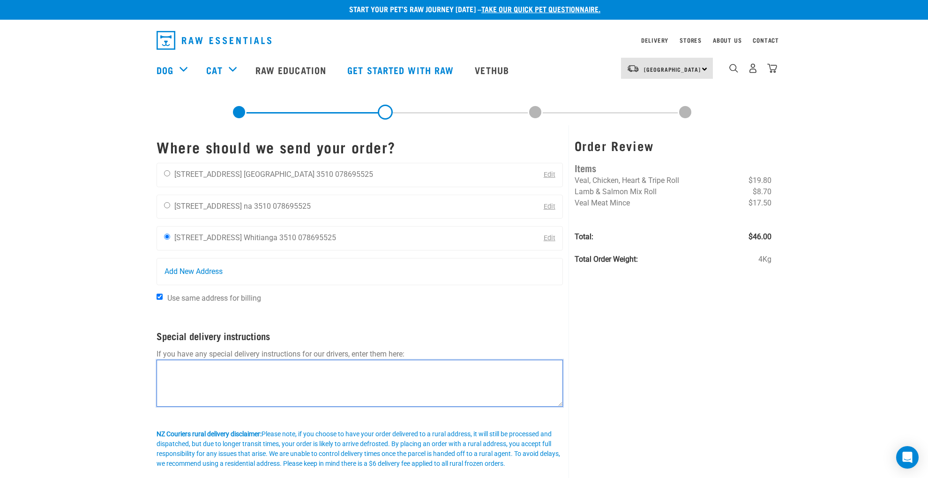
click at [166, 368] on textarea at bounding box center [360, 383] width 406 height 47
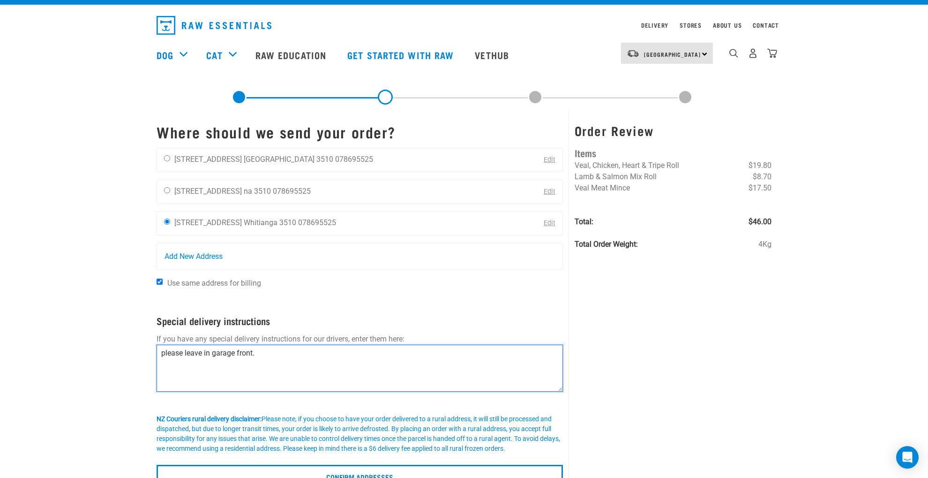
scroll to position [19, 0]
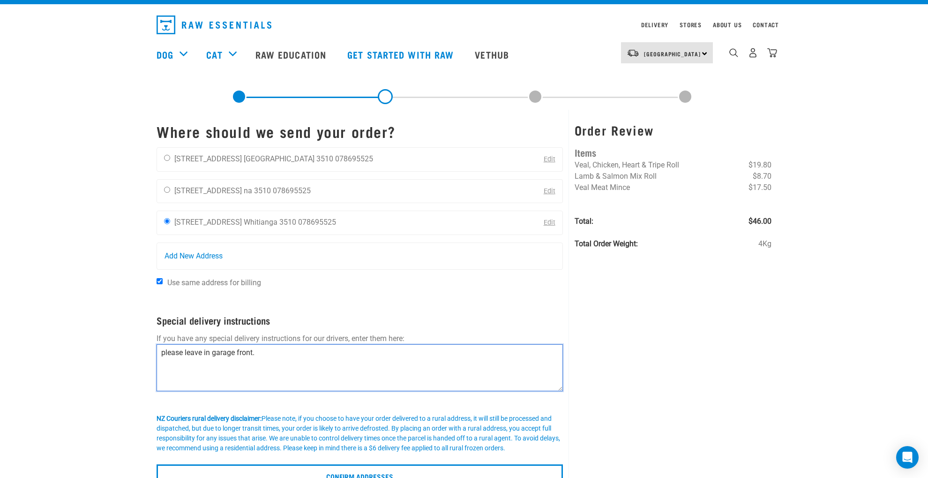
type textarea "please leave in garage front."
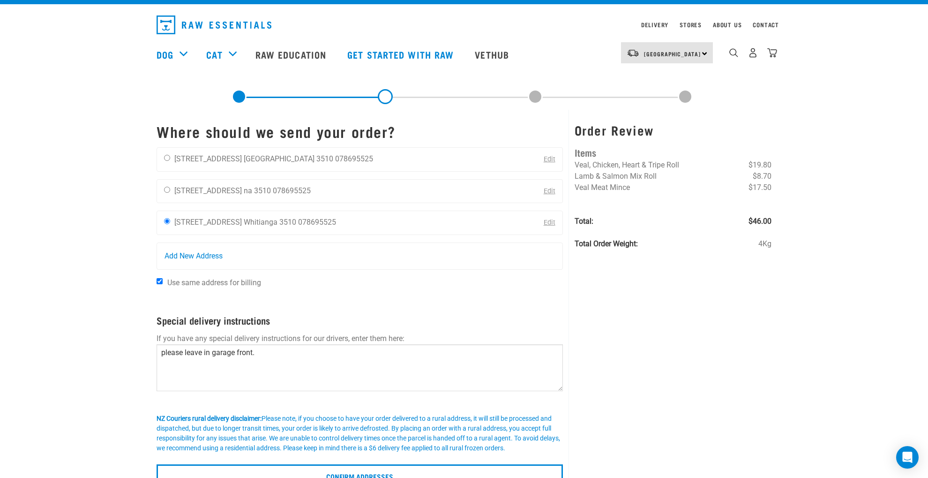
click at [675, 406] on div "Order Review Items Veal, Chicken, Heart & Tripe Roll $19.80 Lamb & Salmon Mix R…" at bounding box center [673, 301] width 209 height 383
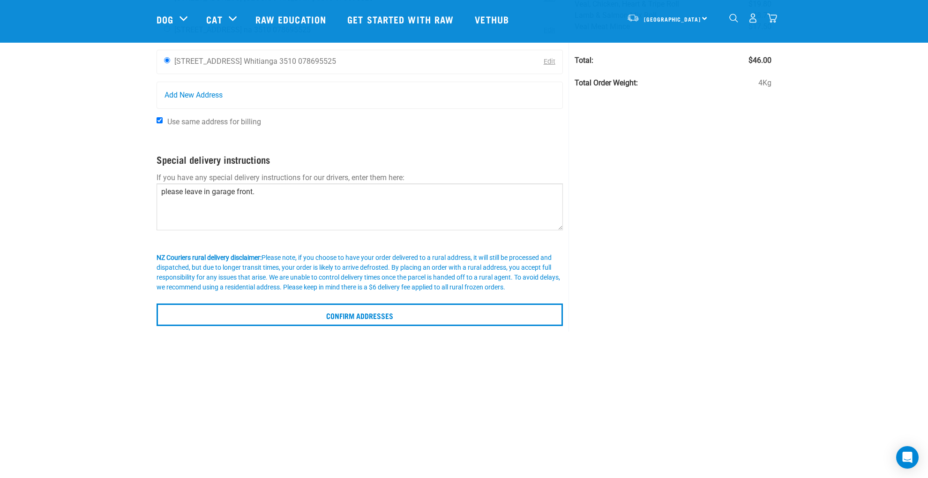
scroll to position [126, 0]
